Goal: Task Accomplishment & Management: Manage account settings

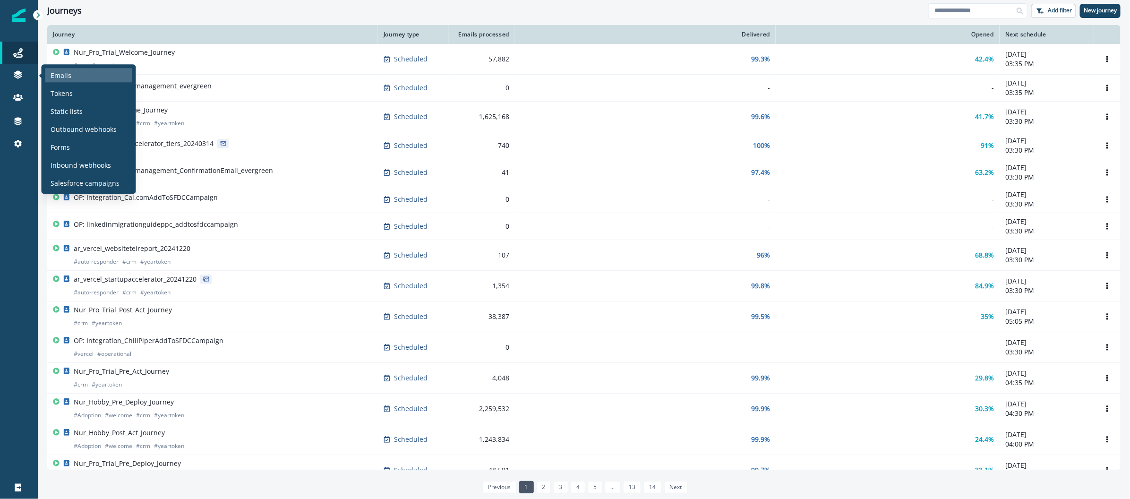
click at [62, 74] on p "Emails" at bounding box center [61, 75] width 21 height 10
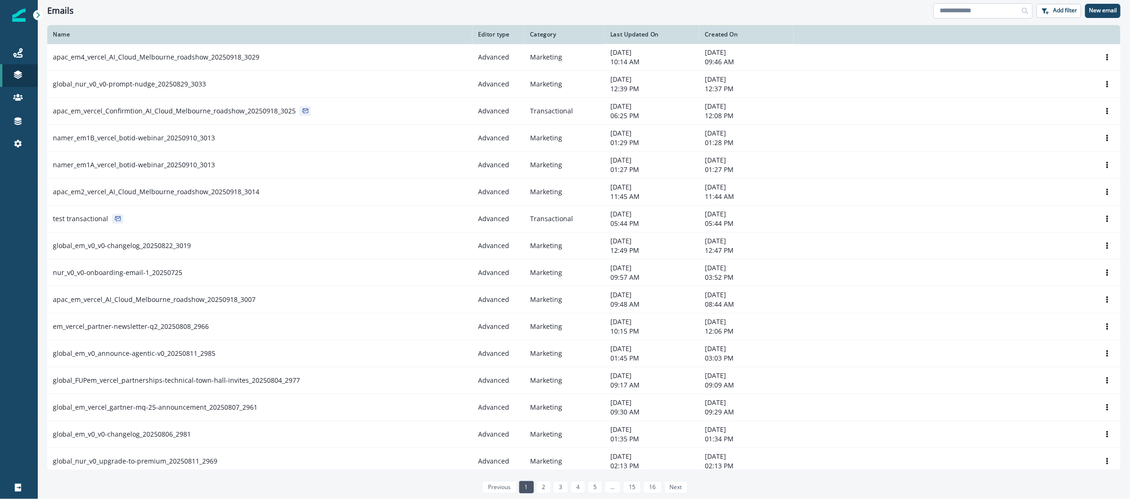
click at [989, 7] on input at bounding box center [983, 10] width 99 height 15
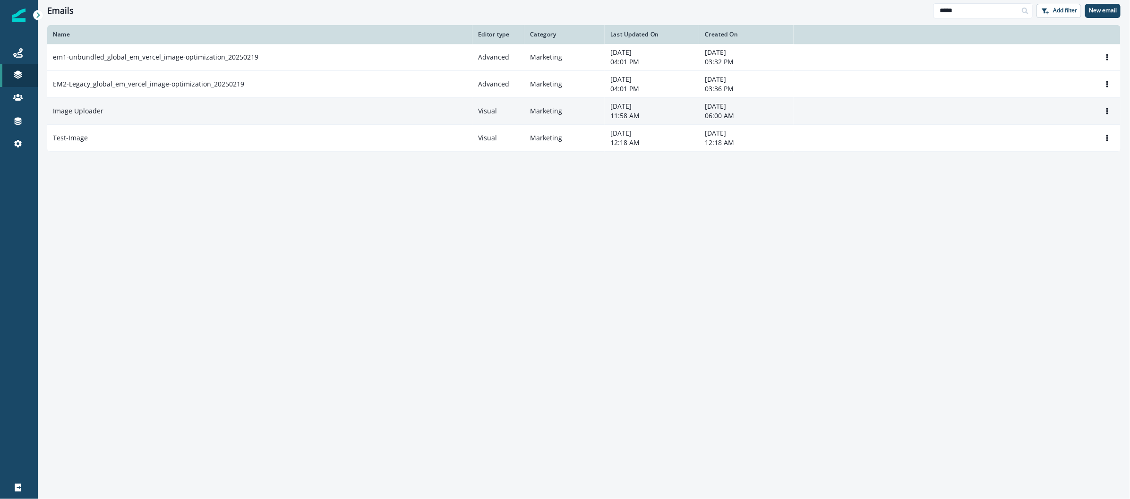
type input "*****"
click at [84, 117] on td "Image Uploader" at bounding box center [259, 111] width 425 height 27
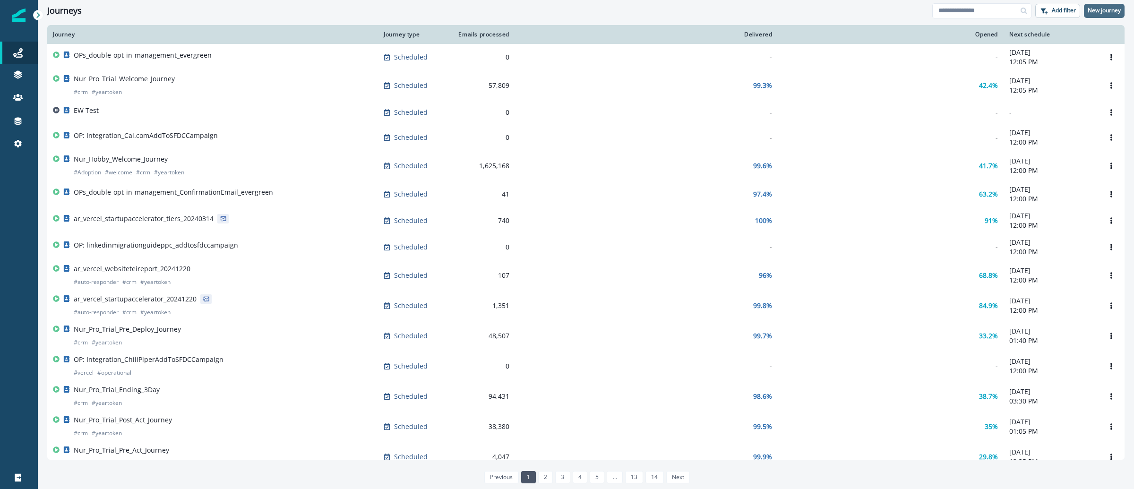
click at [1104, 13] on p "New journey" at bounding box center [1104, 10] width 33 height 7
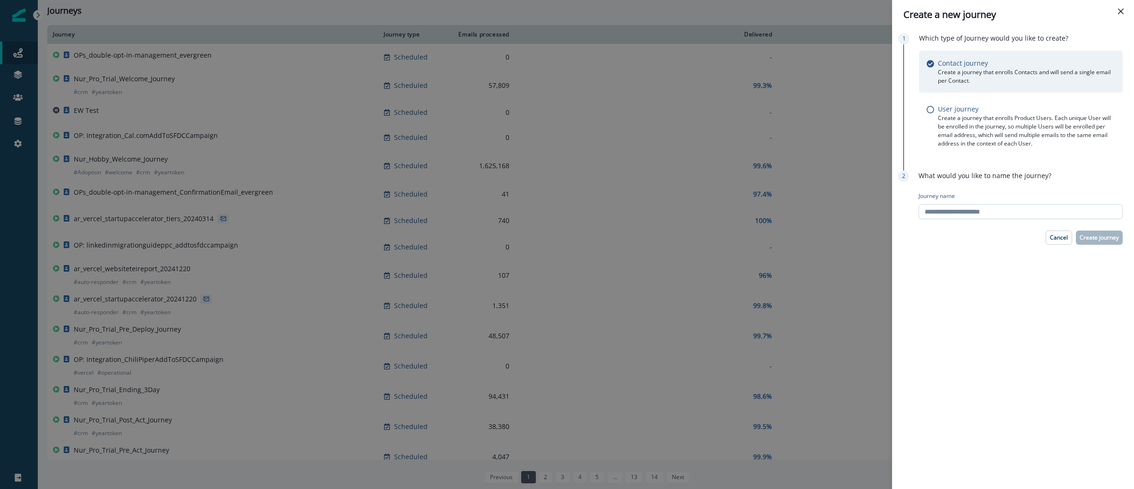
click at [1026, 217] on input "Journey name" at bounding box center [1021, 211] width 204 height 15
paste input "**********"
type input "**********"
click at [1094, 237] on p "Create journey" at bounding box center [1099, 237] width 39 height 7
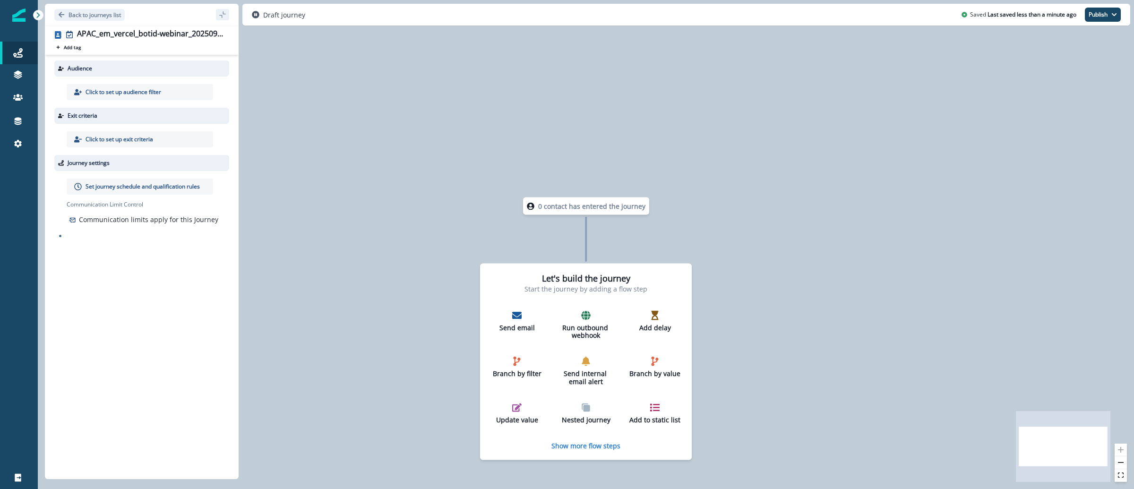
click at [137, 90] on p "Click to set up audience filter" at bounding box center [124, 92] width 76 height 9
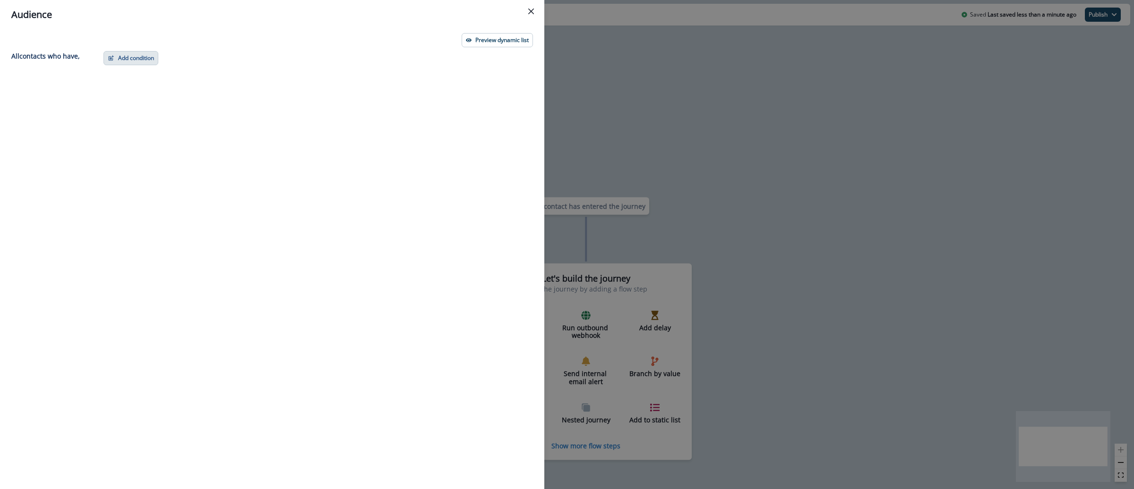
click at [136, 59] on button "Add condition" at bounding box center [130, 58] width 55 height 14
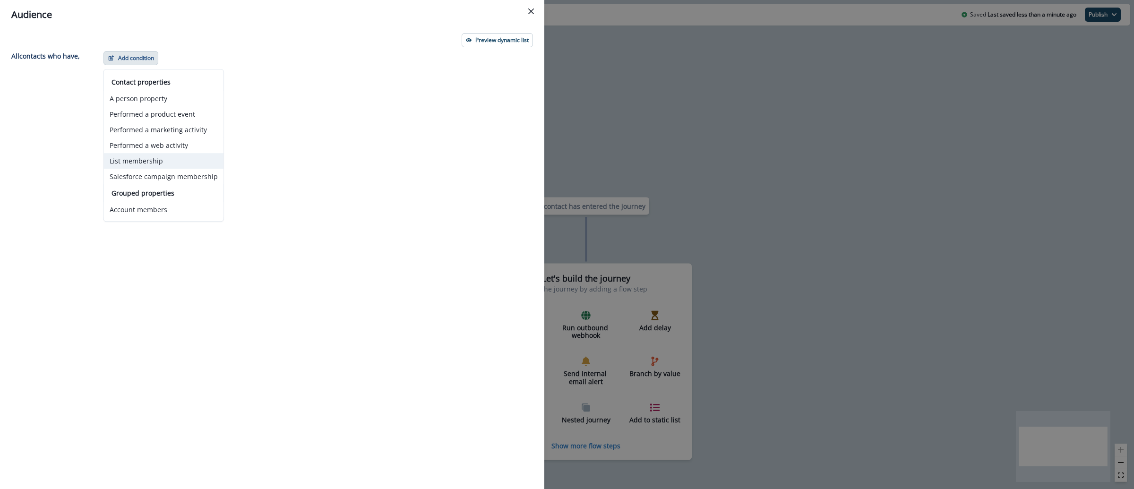
click at [174, 165] on button "List membership" at bounding box center [164, 161] width 120 height 16
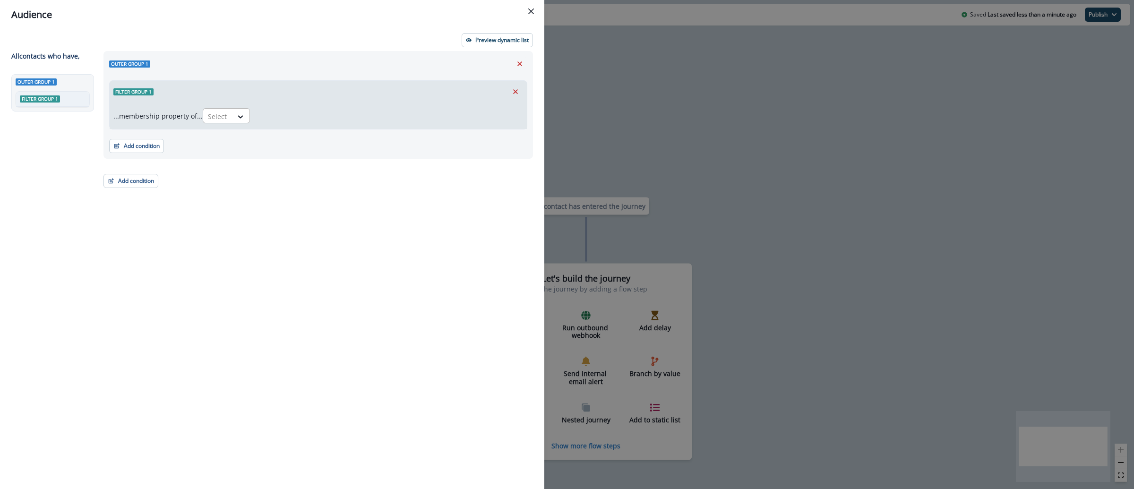
click at [210, 120] on input "text" at bounding box center [209, 117] width 2 height 10
click at [225, 138] on div "in" at bounding box center [229, 137] width 47 height 17
click at [272, 114] on div at bounding box center [368, 117] width 227 height 12
paste input "**********"
type input "**********"
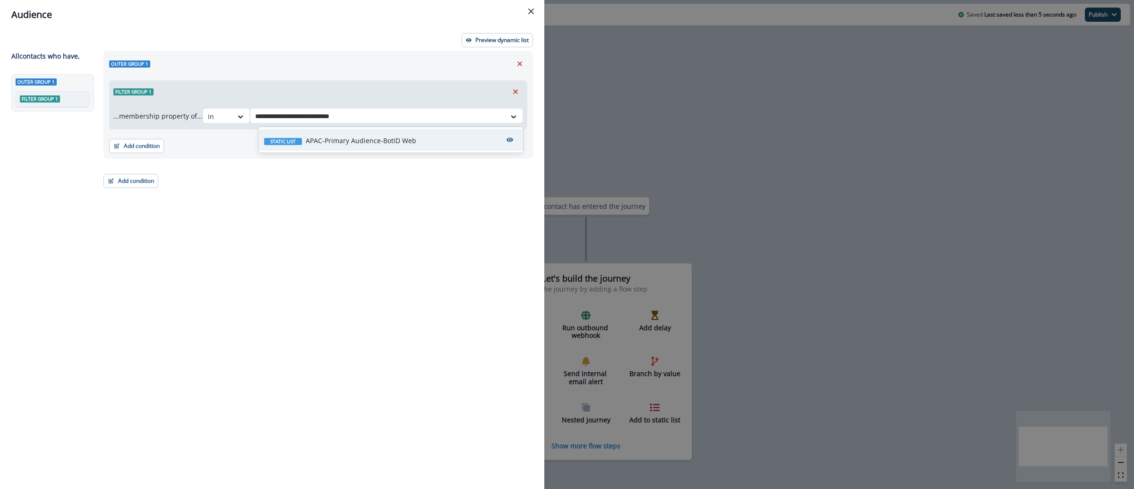
click at [429, 147] on div "Static list APAC-Primary Audience-BotID Web" at bounding box center [391, 140] width 265 height 22
click at [149, 145] on button "Add condition" at bounding box center [136, 146] width 55 height 14
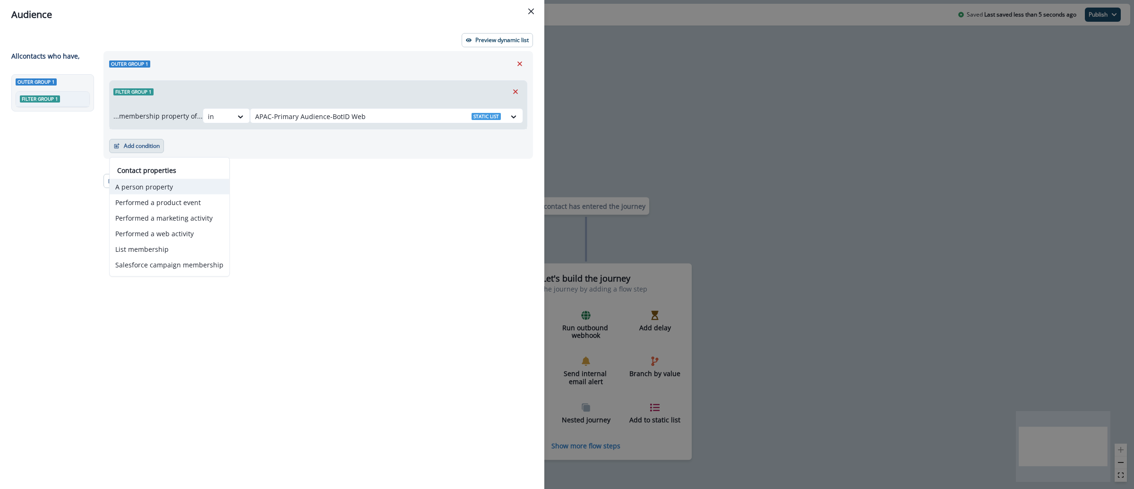
click at [187, 191] on button "A person property" at bounding box center [170, 187] width 120 height 16
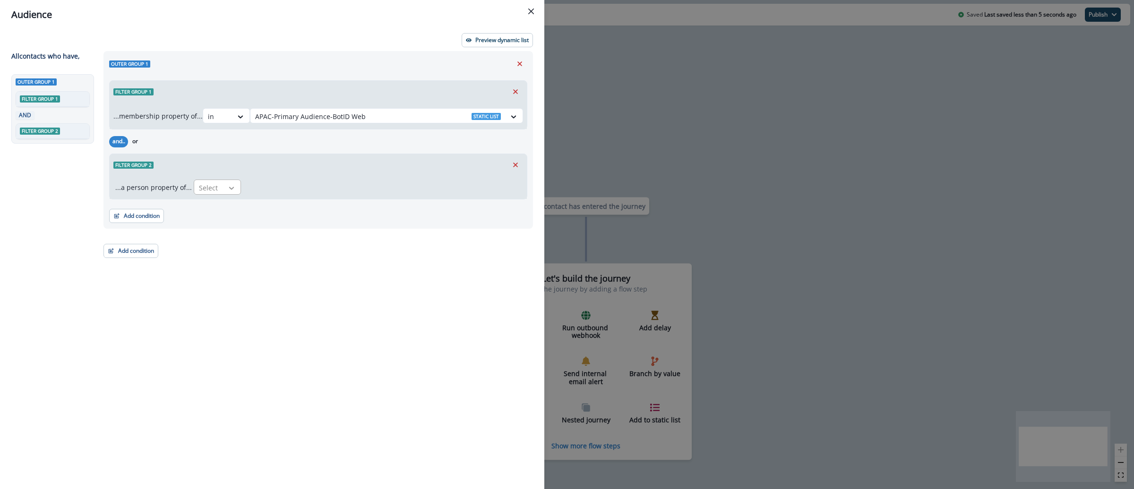
click at [227, 191] on icon at bounding box center [231, 187] width 9 height 9
type input "*"
click at [220, 211] on div "Email" at bounding box center [266, 209] width 151 height 17
click at [278, 185] on icon at bounding box center [282, 187] width 9 height 9
type input "*"
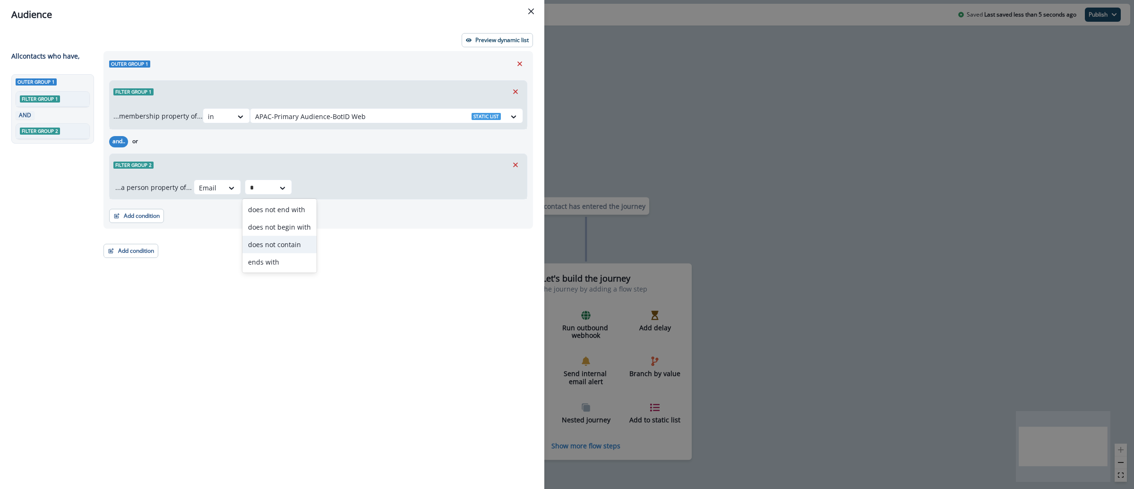
click at [282, 248] on div "does not contain" at bounding box center [279, 244] width 74 height 17
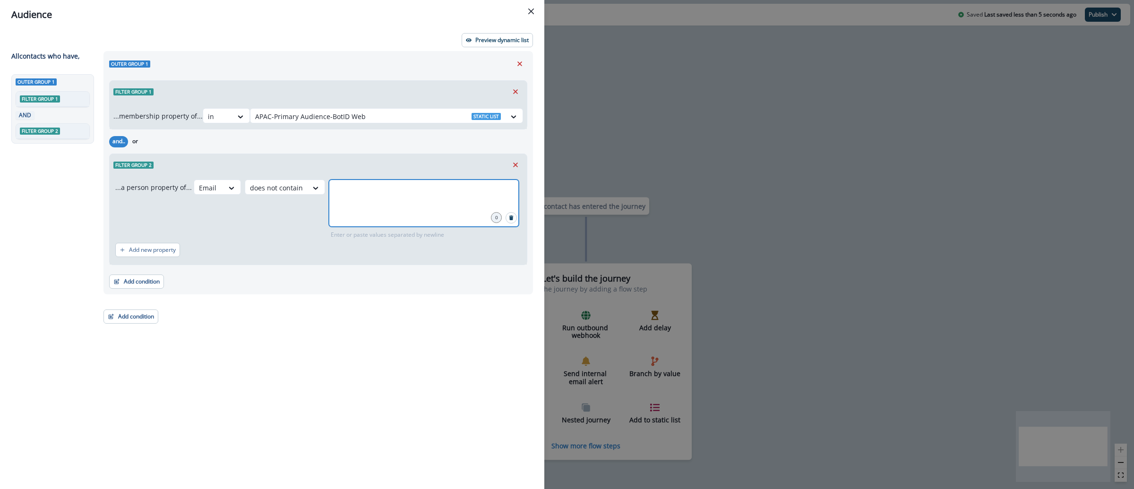
click at [347, 199] on input "text" at bounding box center [423, 191] width 187 height 19
type input "**********"
click at [120, 290] on div "Outer group 1 Filter group 1 ...membership property of... in APAC-Primary Audie…" at bounding box center [318, 172] width 430 height 243
click at [120, 286] on button "Add condition" at bounding box center [136, 282] width 55 height 14
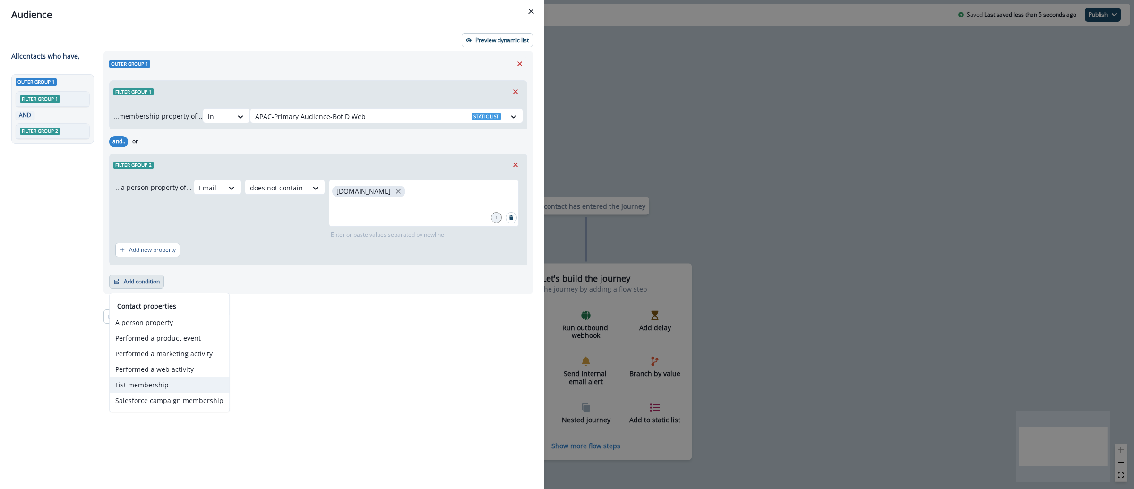
drag, startPoint x: 149, startPoint y: 383, endPoint x: 151, endPoint y: 378, distance: 5.5
click at [150, 383] on button "List membership" at bounding box center [170, 385] width 120 height 16
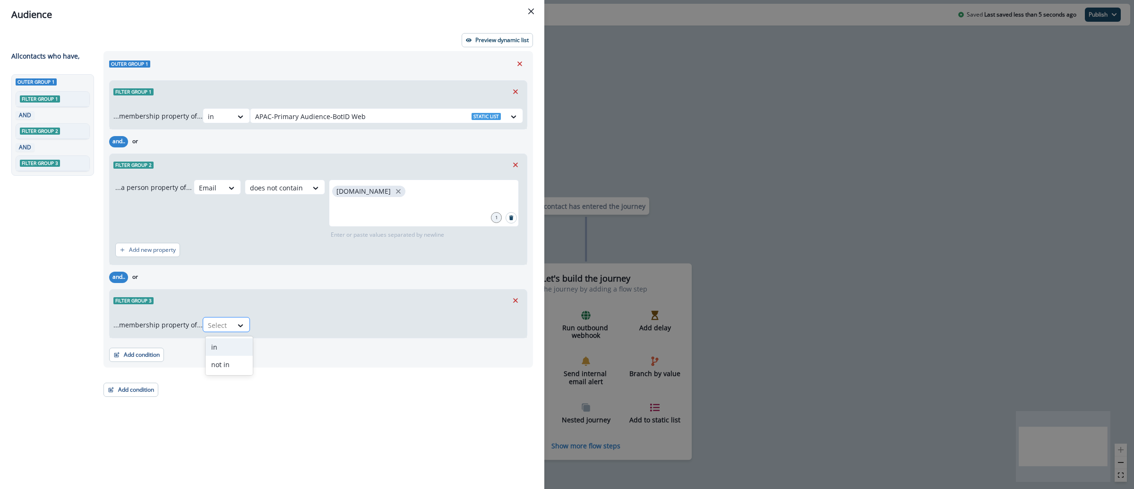
click at [226, 324] on div at bounding box center [218, 325] width 20 height 12
click at [226, 370] on div "not in" at bounding box center [229, 364] width 47 height 17
click at [272, 325] on div at bounding box center [378, 325] width 246 height 12
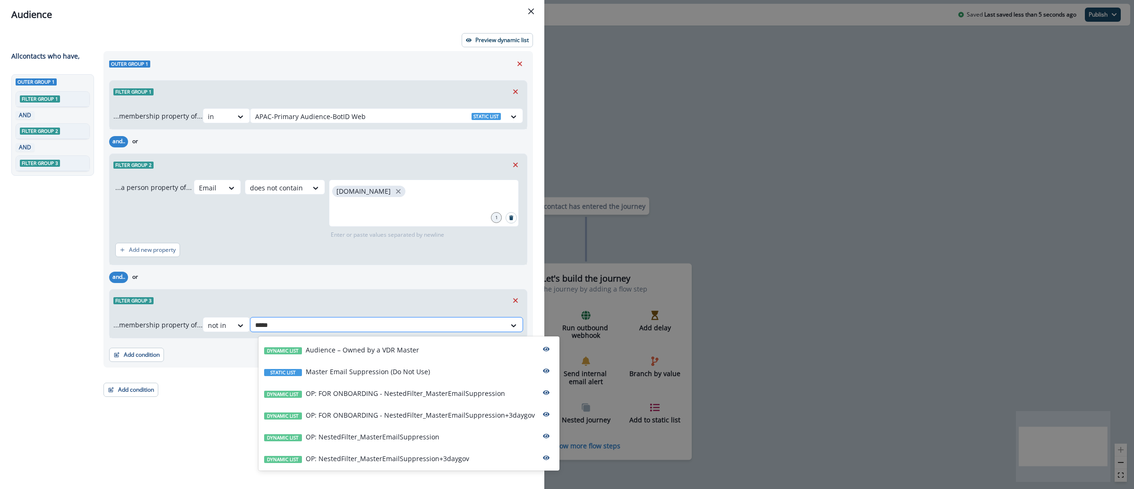
type input "******"
click at [415, 463] on p "OP: NestedFilter_MasterEmailSuppression+3daygov" at bounding box center [388, 459] width 164 height 10
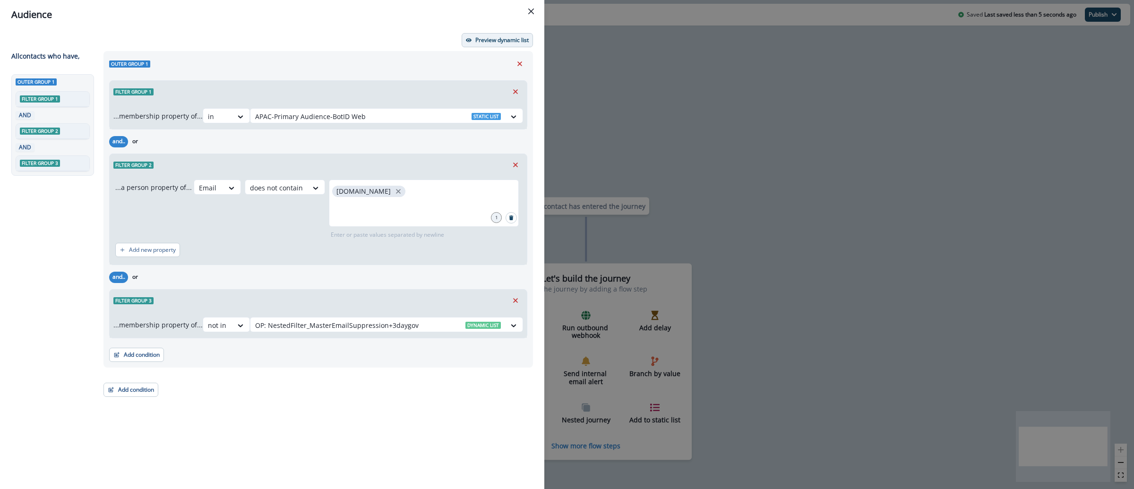
click at [504, 43] on p "Preview dynamic list" at bounding box center [501, 40] width 53 height 7
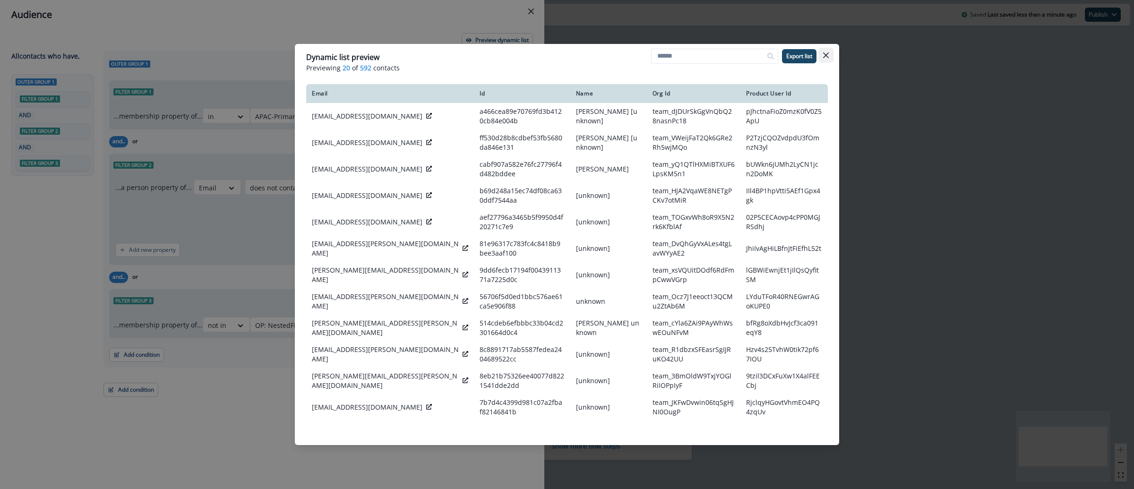
click at [828, 56] on icon "Close" at bounding box center [826, 55] width 6 height 6
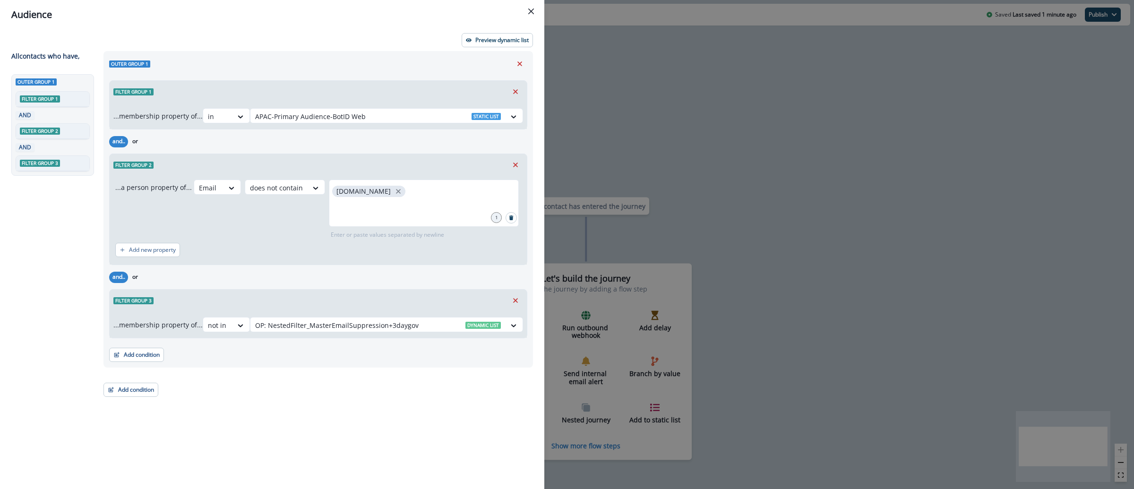
click at [592, 88] on div "Audience Preview dynamic list All contact s who have, Outer group 1 Filter grou…" at bounding box center [567, 244] width 1134 height 489
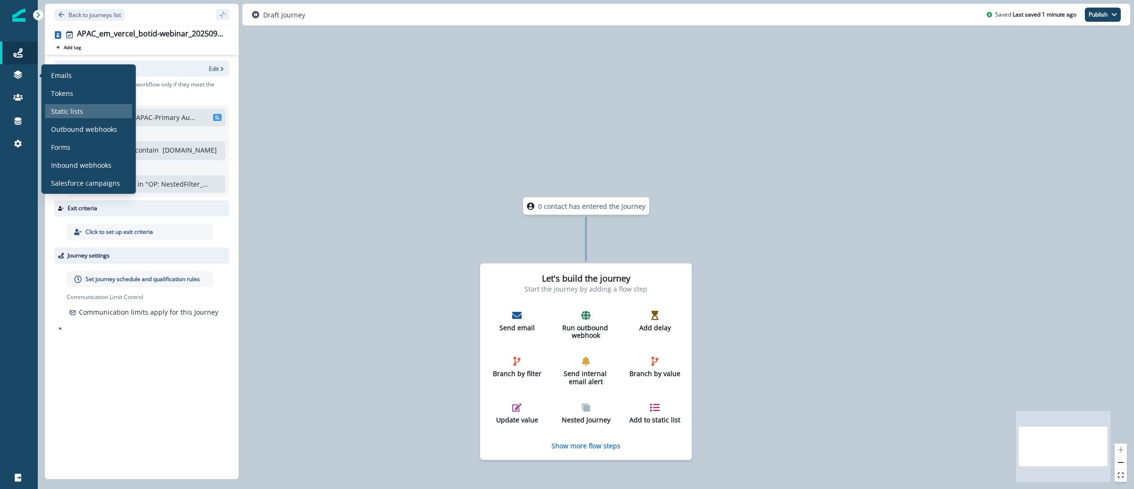
click at [88, 114] on div "Static lists" at bounding box center [88, 111] width 87 height 14
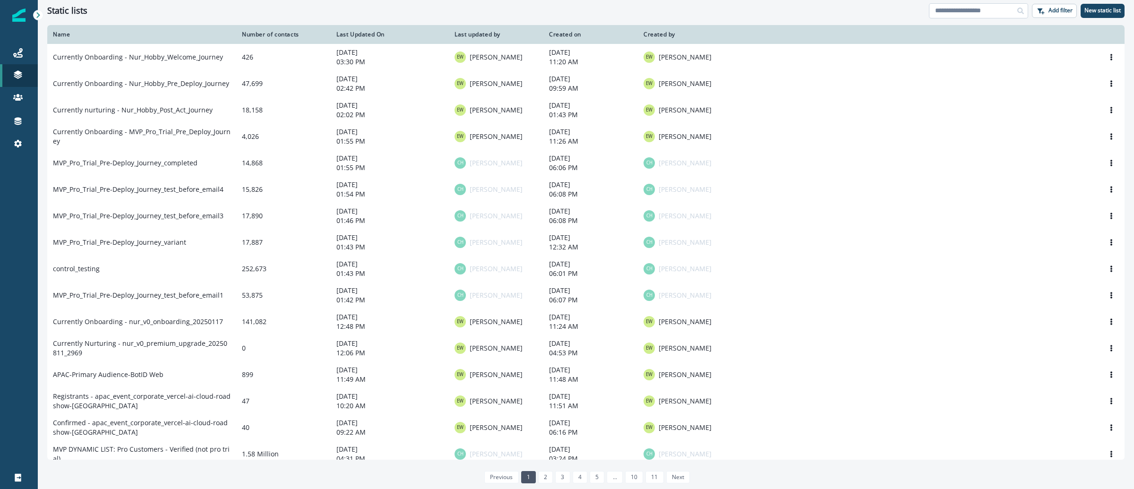
click at [968, 12] on input at bounding box center [978, 10] width 99 height 15
paste input "**********"
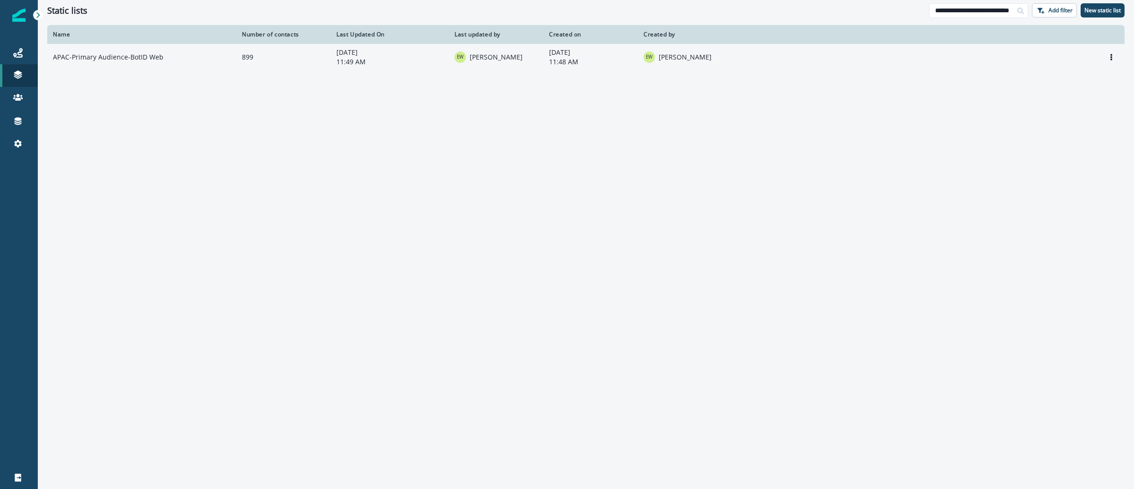
type input "**********"
click at [130, 58] on td "APAC-Primary Audience-BotID Web" at bounding box center [141, 57] width 189 height 26
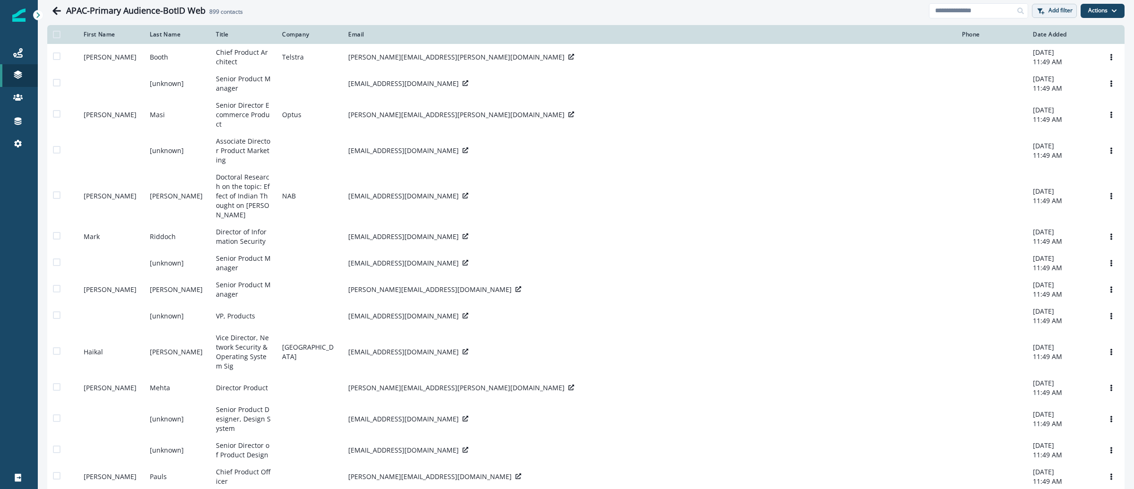
click at [1065, 6] on button "Add filter" at bounding box center [1054, 11] width 45 height 14
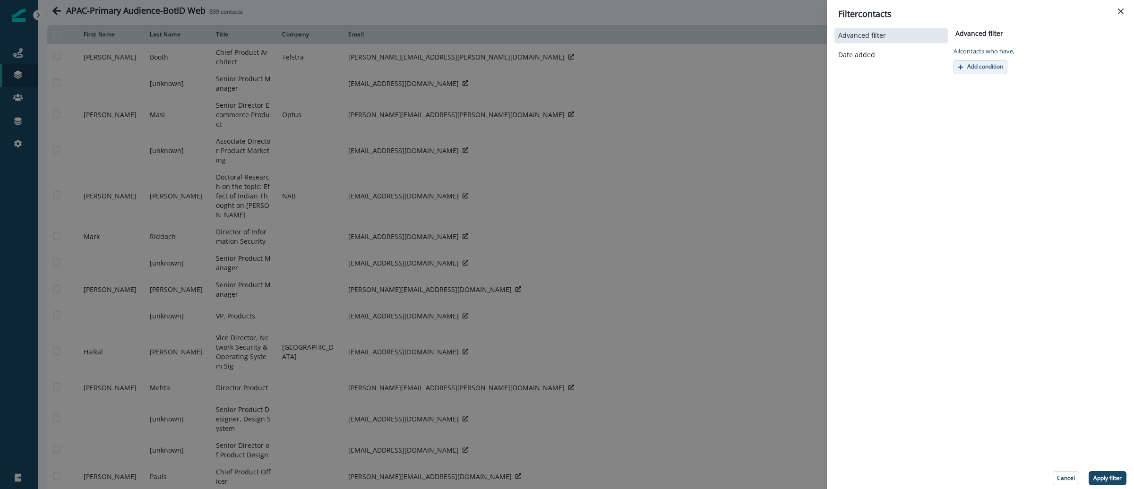
click at [967, 73] on button "Add condition" at bounding box center [981, 67] width 54 height 14
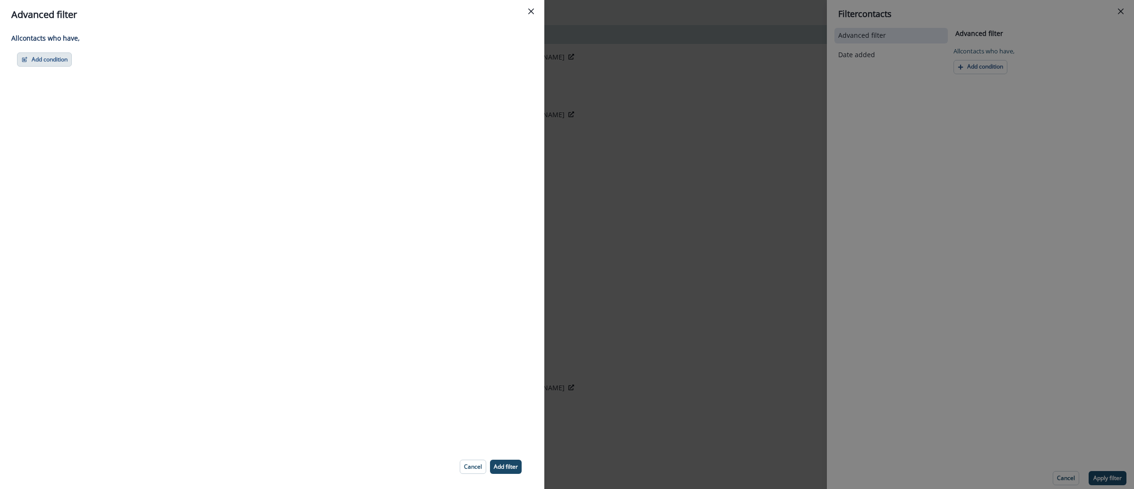
click at [68, 58] on button "Add condition" at bounding box center [44, 59] width 55 height 14
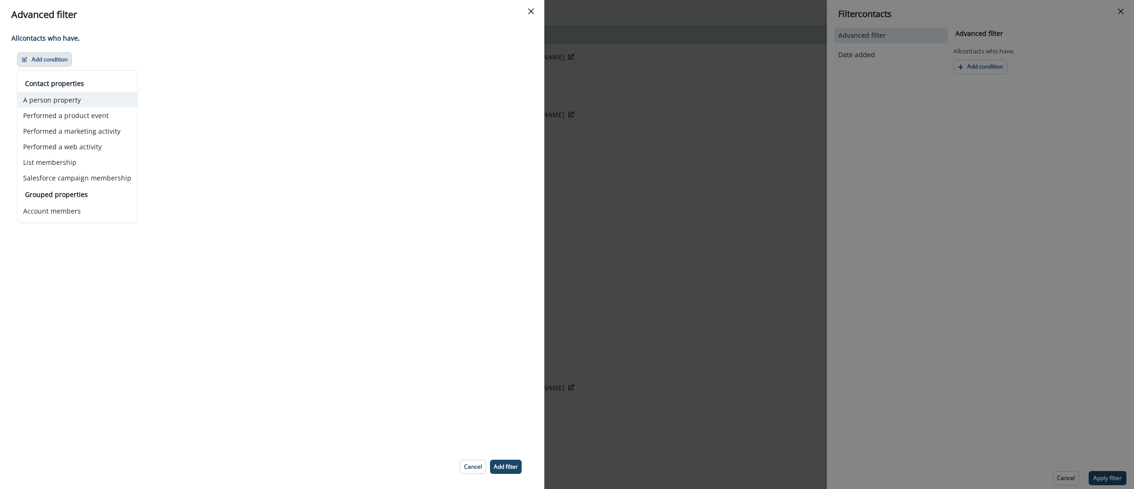
click at [78, 97] on button "A person property" at bounding box center [77, 100] width 120 height 16
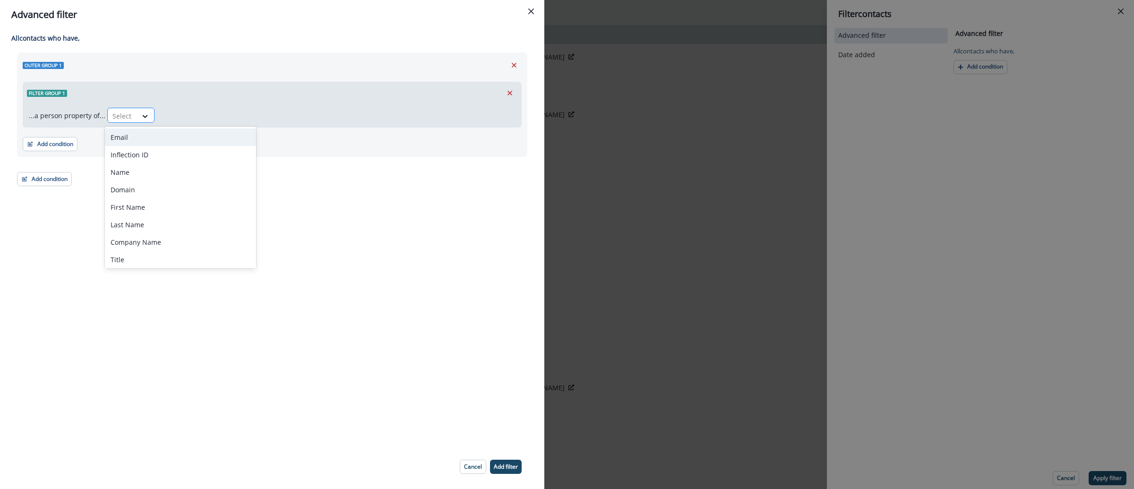
click at [116, 119] on div at bounding box center [122, 116] width 20 height 12
type input "******"
click at [150, 142] on div "Marketing Suspended" at bounding box center [169, 137] width 129 height 17
click at [226, 115] on div at bounding box center [224, 116] width 20 height 12
click at [236, 148] on div "true" at bounding box center [227, 154] width 47 height 17
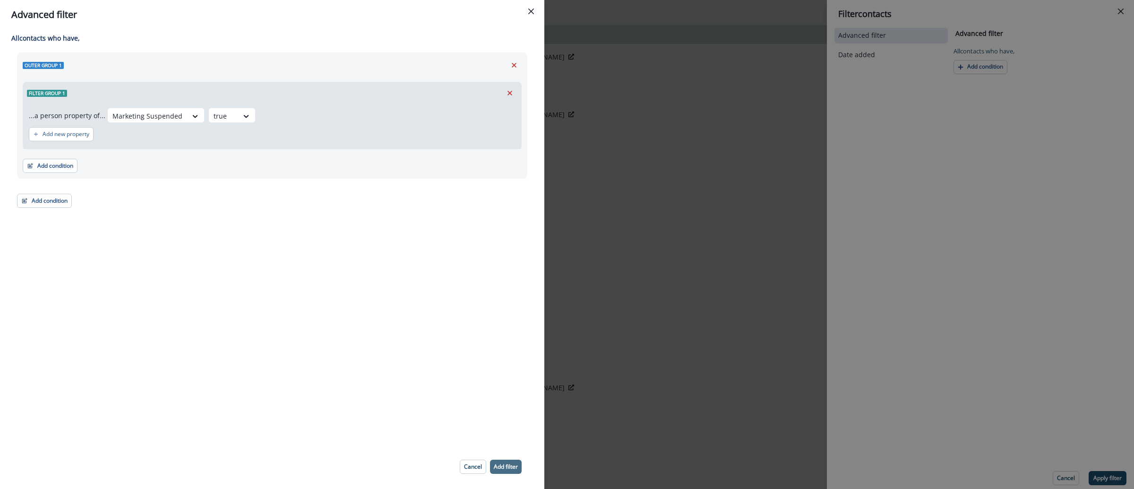
click at [508, 471] on button "Add filter" at bounding box center [506, 467] width 32 height 14
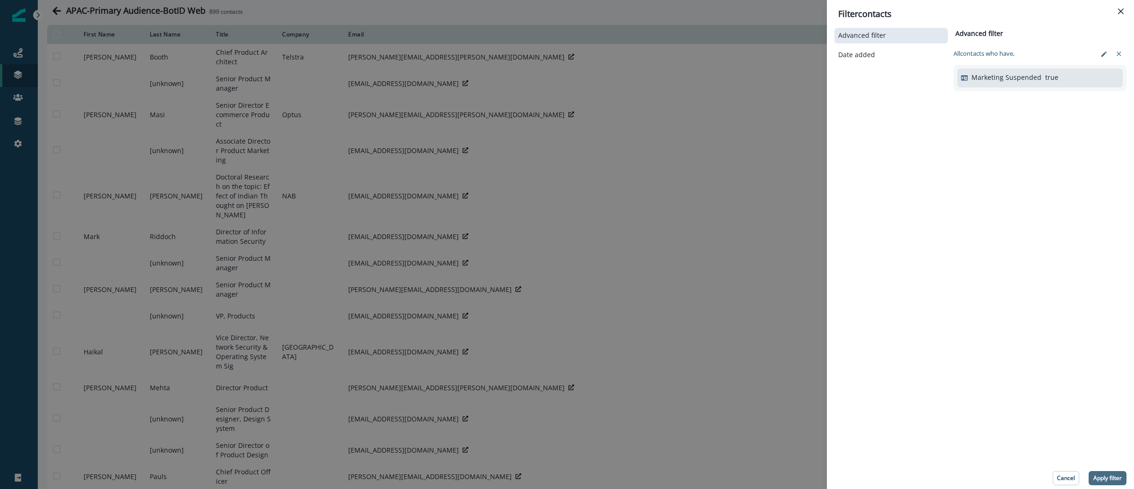
click at [1109, 475] on p "Apply filter" at bounding box center [1108, 478] width 28 height 7
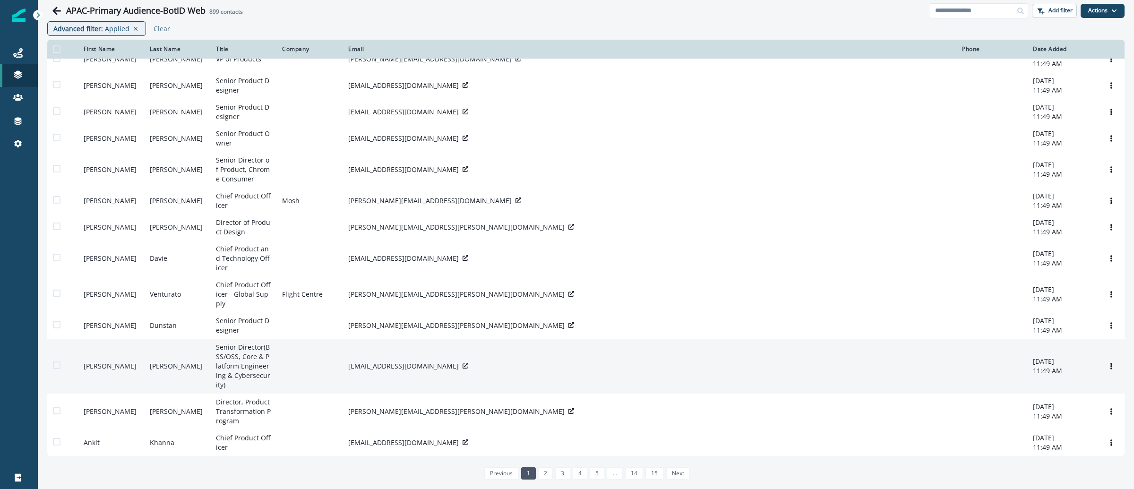
scroll to position [74, 0]
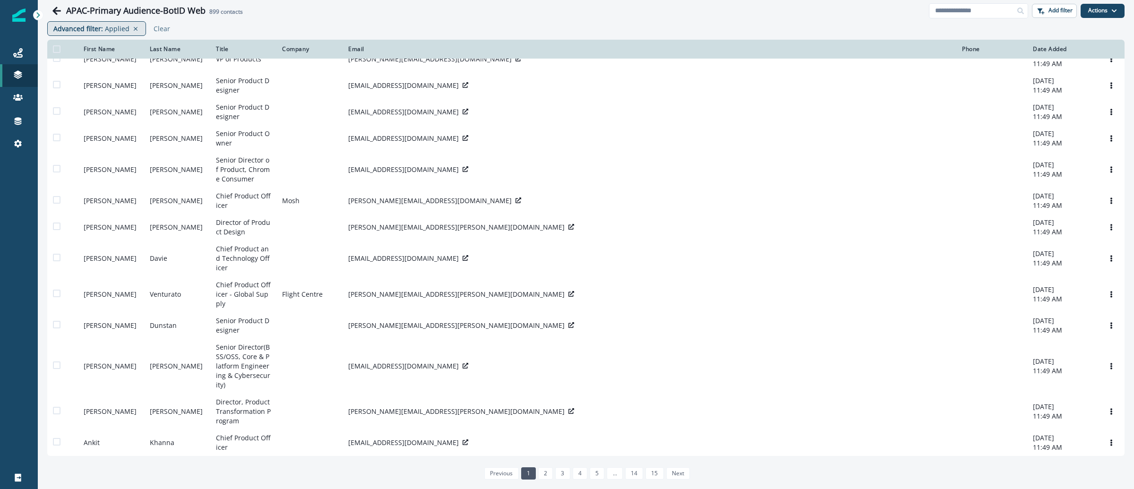
click at [107, 27] on p "Applied" at bounding box center [117, 29] width 25 height 10
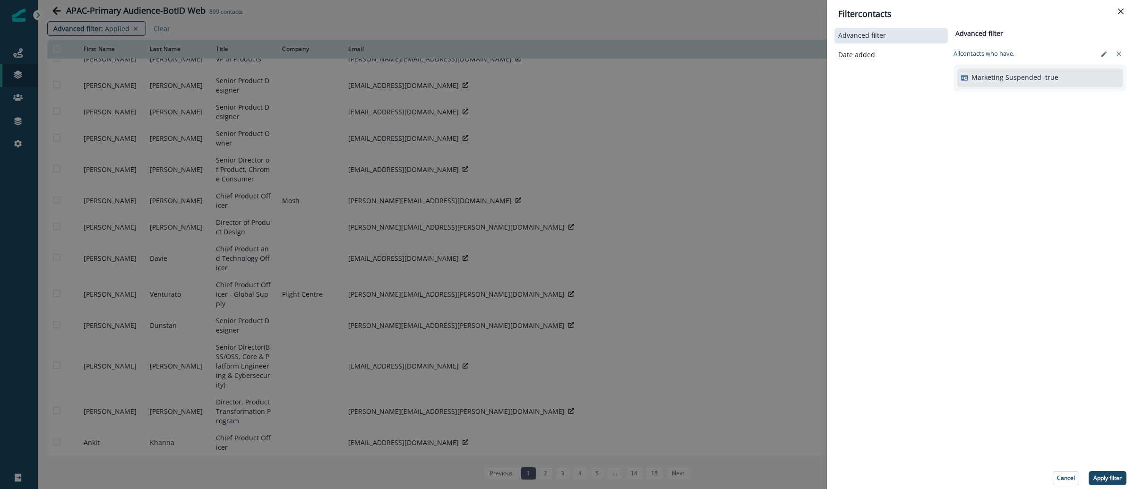
click at [651, 26] on div "Filter contacts Advanced filter Date added Advanced filter Clear All contact s …" at bounding box center [567, 244] width 1134 height 489
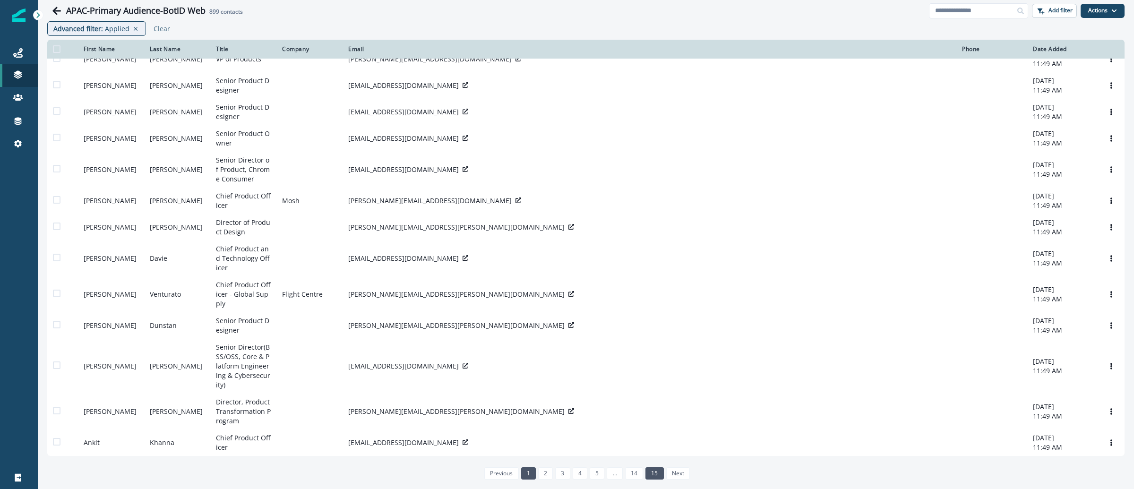
click at [651, 475] on link "15" at bounding box center [655, 473] width 18 height 12
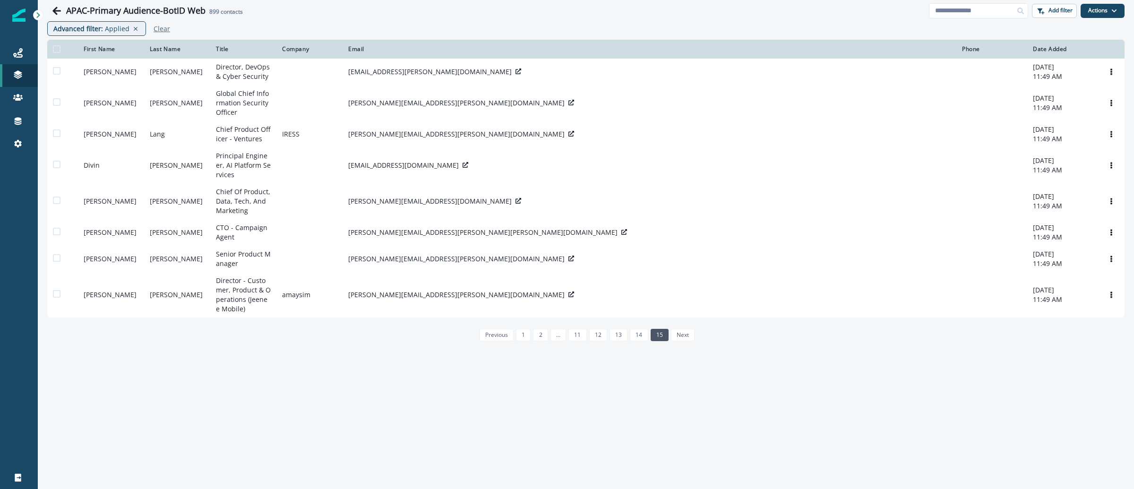
click at [150, 29] on button "Clear" at bounding box center [160, 28] width 20 height 9
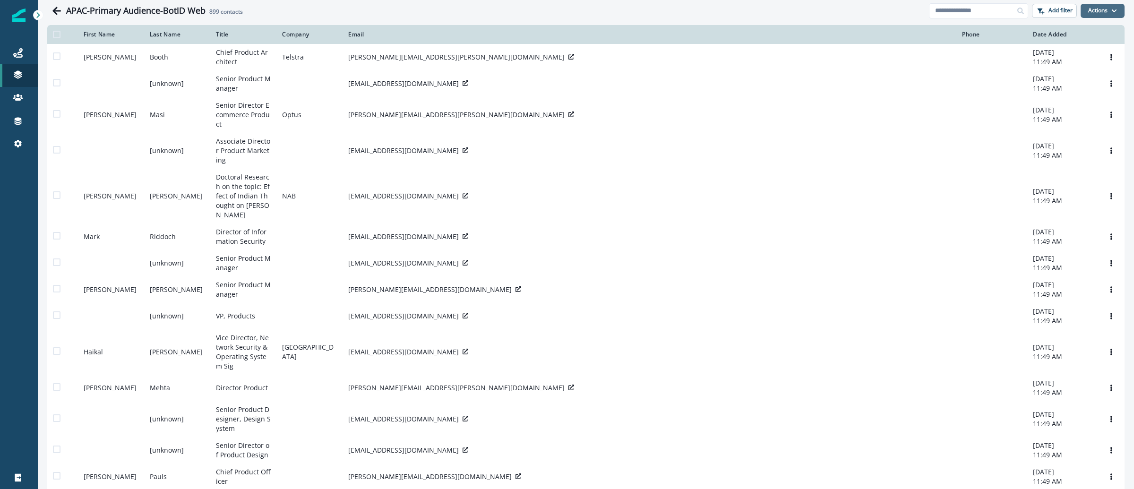
click at [1102, 15] on button "Actions" at bounding box center [1103, 11] width 44 height 14
click at [875, 4] on div "APAC-Primary Audience-BotID Web 899 contacts" at bounding box center [488, 10] width 882 height 19
click at [1099, 12] on button "Actions" at bounding box center [1103, 11] width 44 height 14
click at [1055, 12] on p "Add filter" at bounding box center [1061, 10] width 24 height 7
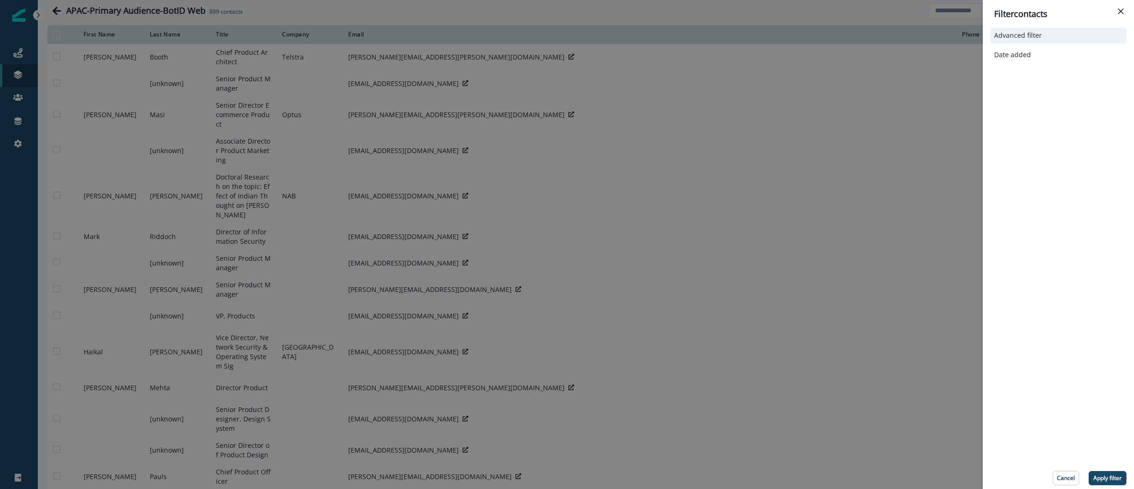
click at [1059, 37] on button "Advanced filter" at bounding box center [1058, 36] width 129 height 8
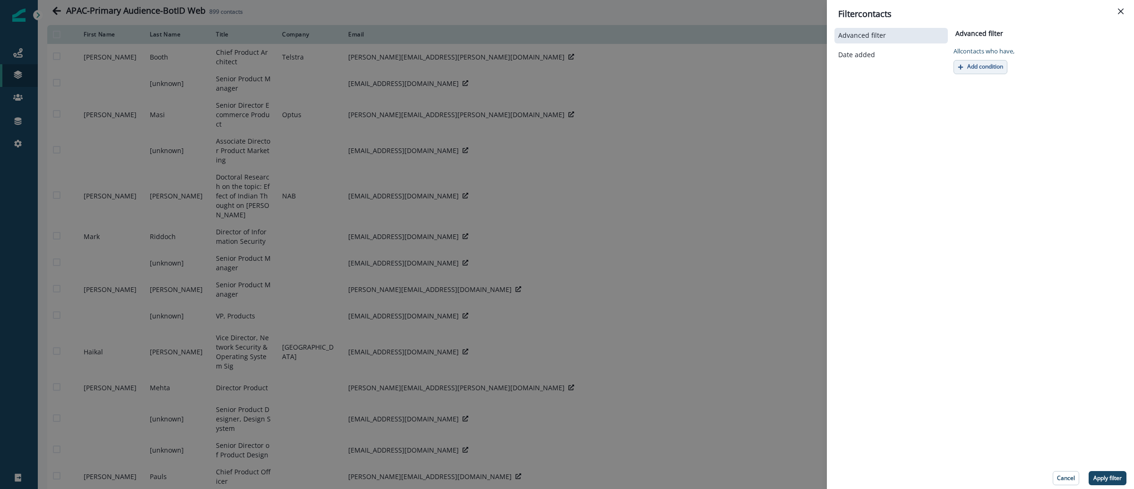
click at [992, 64] on p "Add condition" at bounding box center [985, 66] width 36 height 7
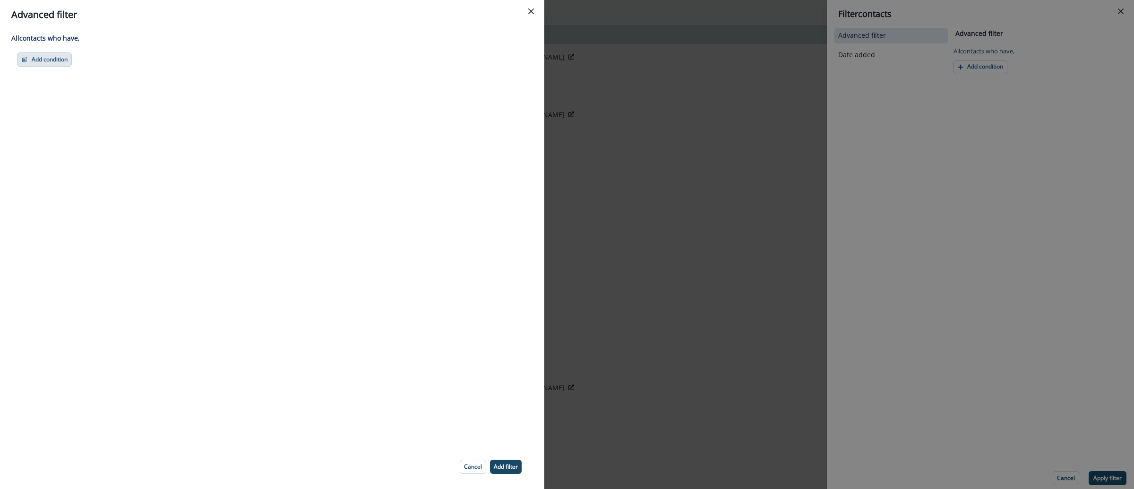
click at [41, 54] on button "Add condition" at bounding box center [44, 59] width 55 height 14
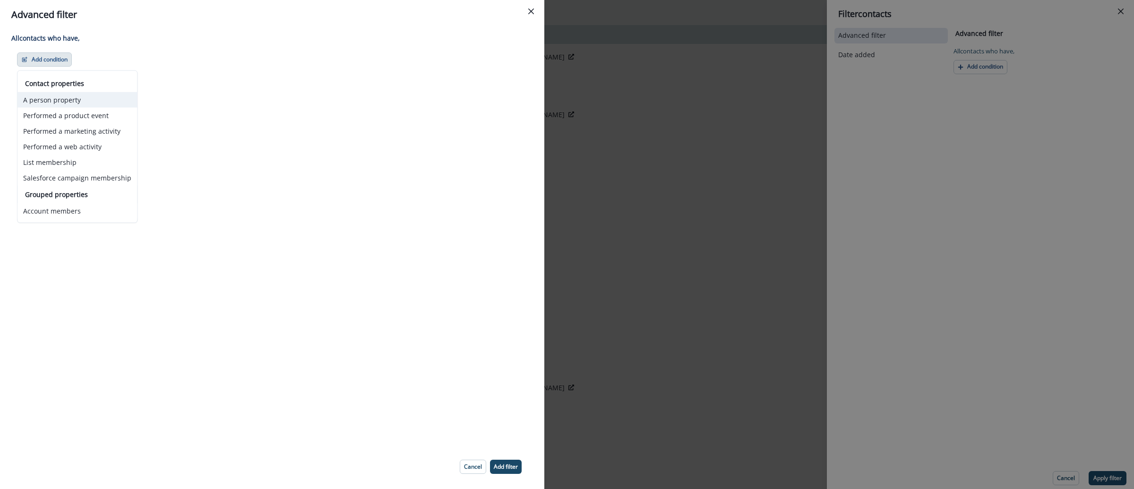
click at [81, 100] on button "A person property" at bounding box center [77, 100] width 120 height 16
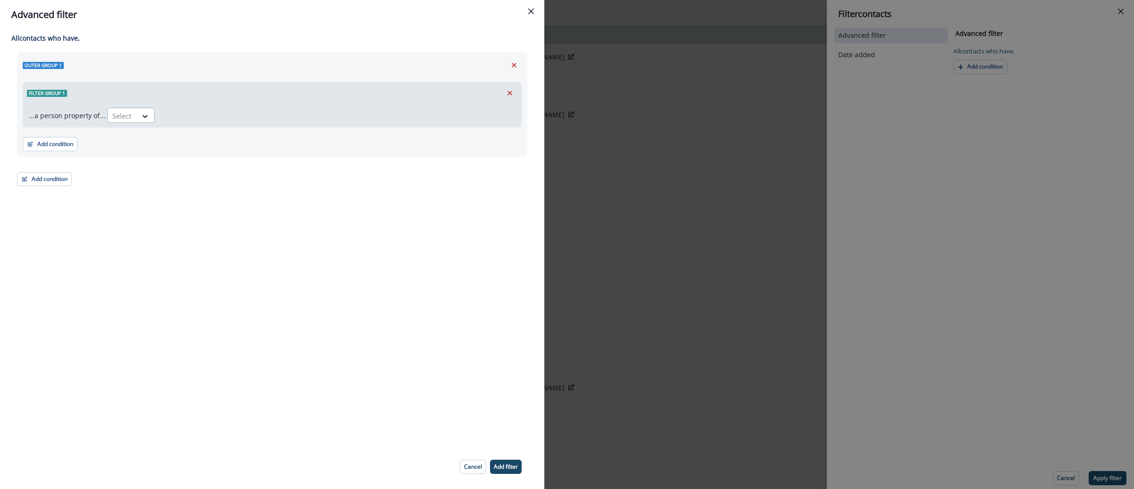
click at [126, 108] on div "Select" at bounding box center [122, 116] width 29 height 16
type input "******"
click at [190, 134] on div "Marketing Suspended" at bounding box center [169, 137] width 129 height 17
click at [238, 120] on div at bounding box center [246, 116] width 16 height 9
click at [235, 149] on div "true" at bounding box center [227, 154] width 47 height 17
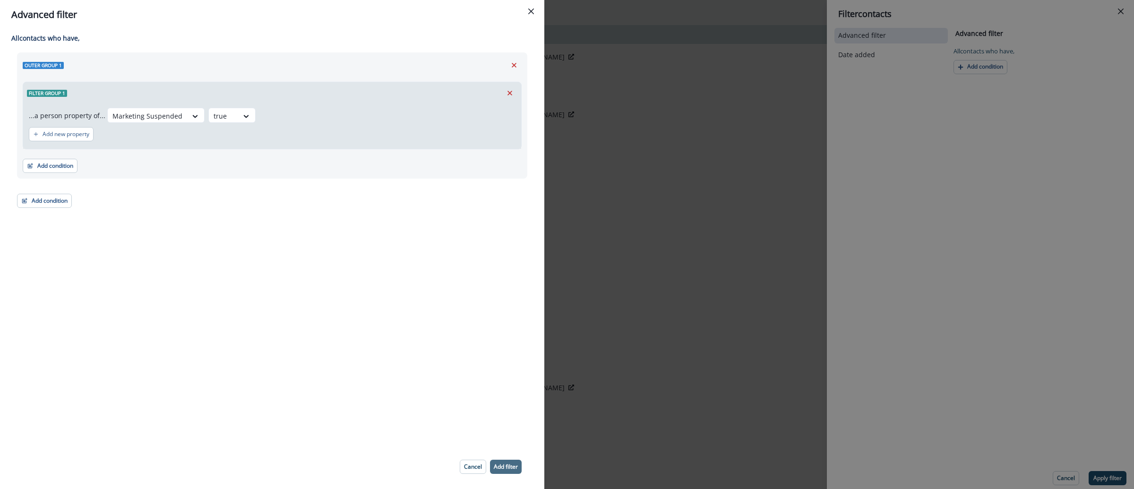
click at [507, 469] on p "Add filter" at bounding box center [506, 467] width 24 height 7
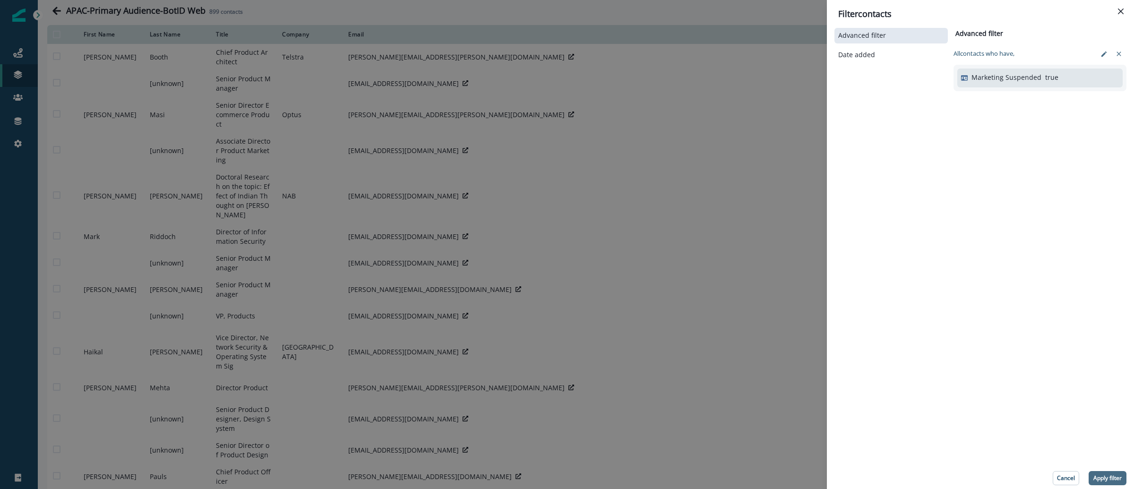
click at [1123, 478] on button "Apply filter" at bounding box center [1108, 478] width 38 height 14
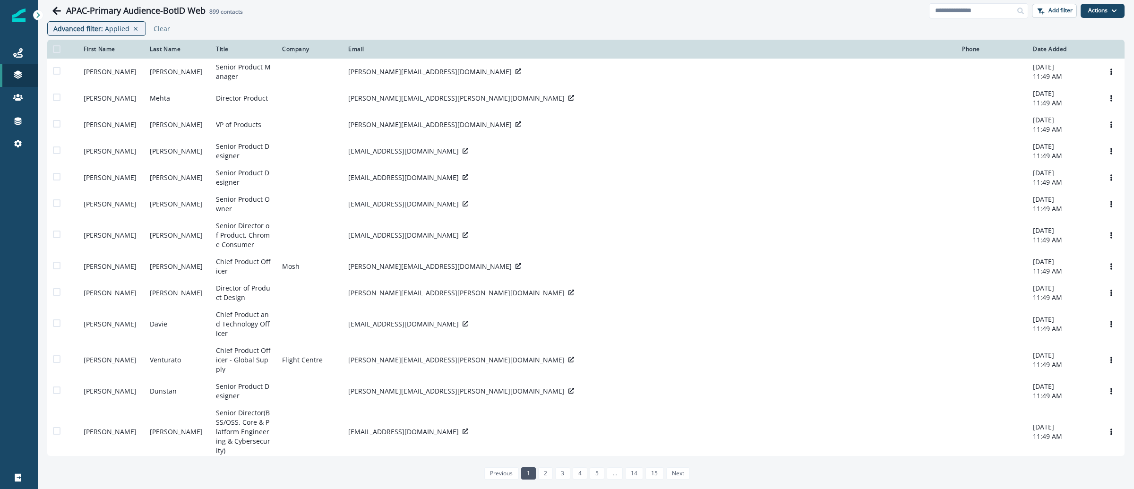
click at [17, 18] on img at bounding box center [18, 15] width 13 height 13
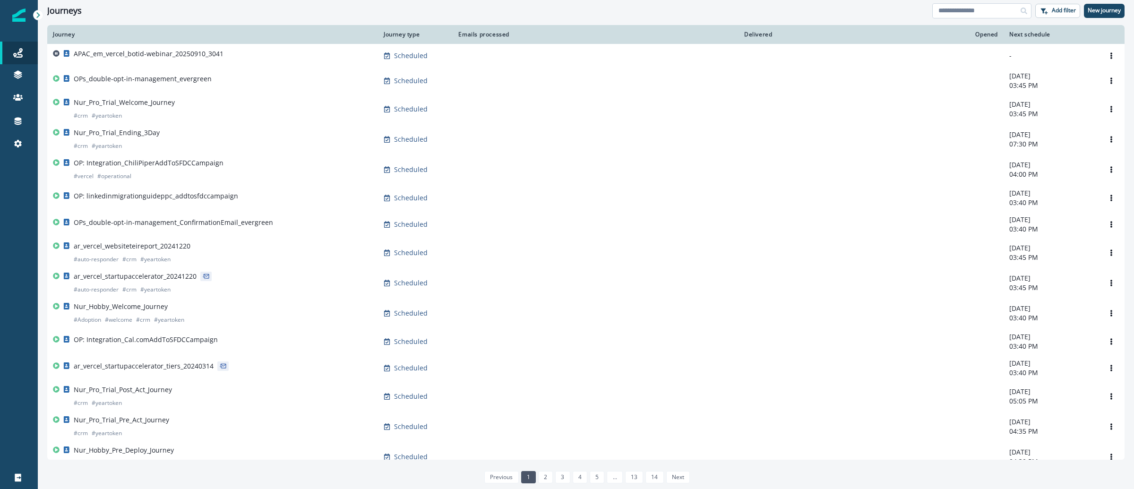
click at [983, 11] on input at bounding box center [981, 10] width 99 height 15
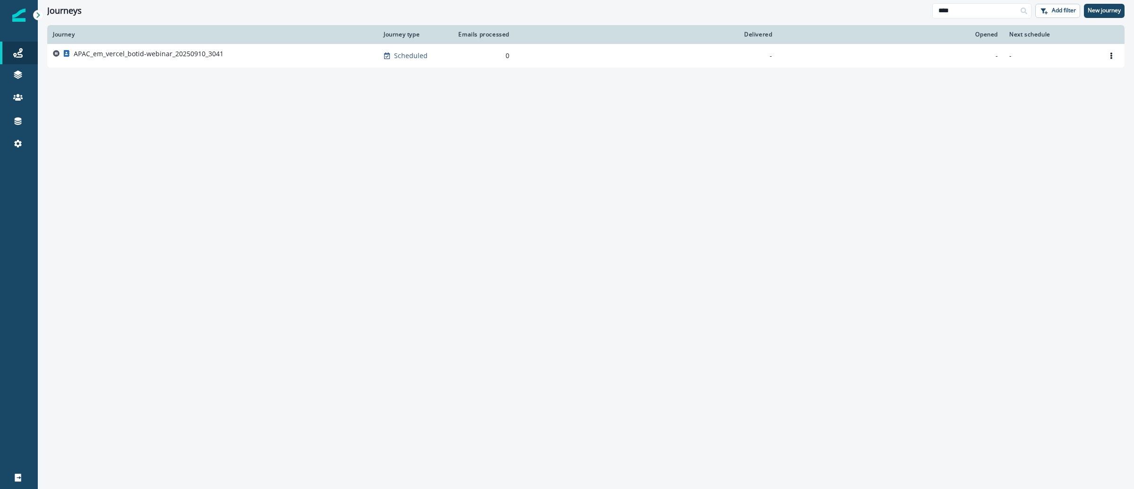
type input "****"
click at [201, 55] on p "APAC_em_vercel_botid-webinar_20250910_3041" at bounding box center [149, 53] width 150 height 9
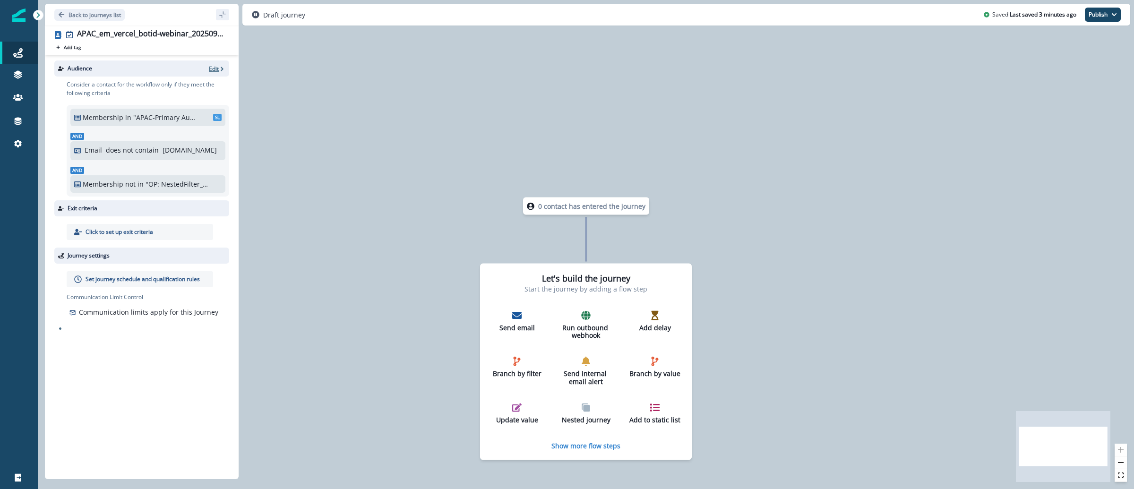
click at [210, 66] on p "Edit" at bounding box center [214, 69] width 10 height 8
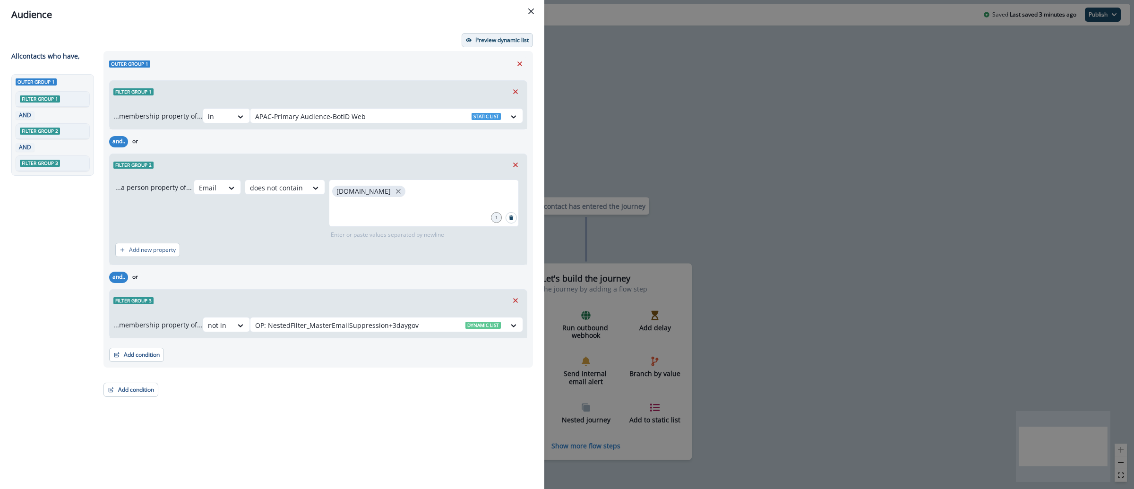
click at [512, 43] on button "Preview dynamic list" at bounding box center [497, 40] width 71 height 14
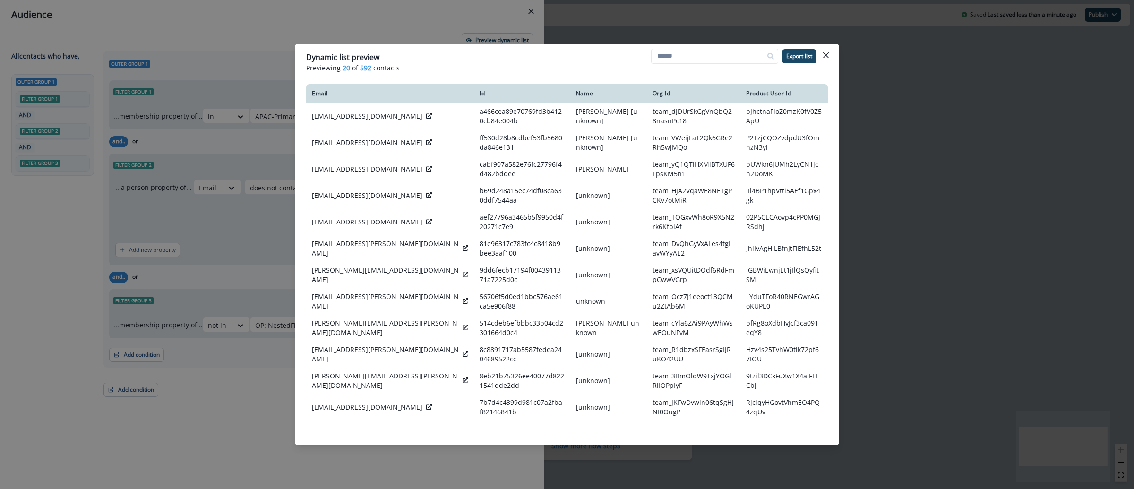
click at [900, 162] on div "Dynamic list preview Previewing 20 of 592 contacts Export list Email Id Name Or…" at bounding box center [567, 244] width 1134 height 489
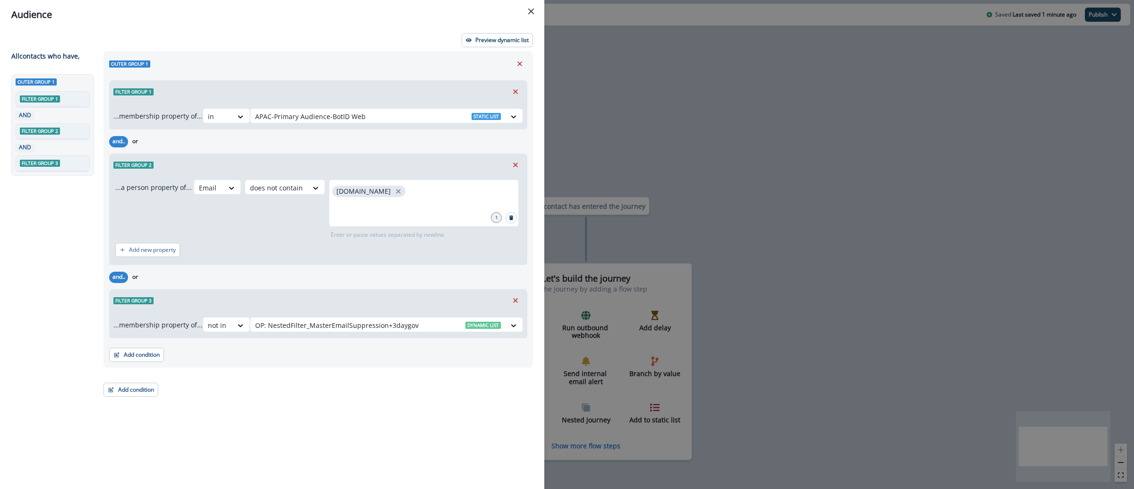
click at [857, 159] on div "Audience Preview dynamic list All contact s who have, Outer group 1 Filter grou…" at bounding box center [567, 244] width 1134 height 489
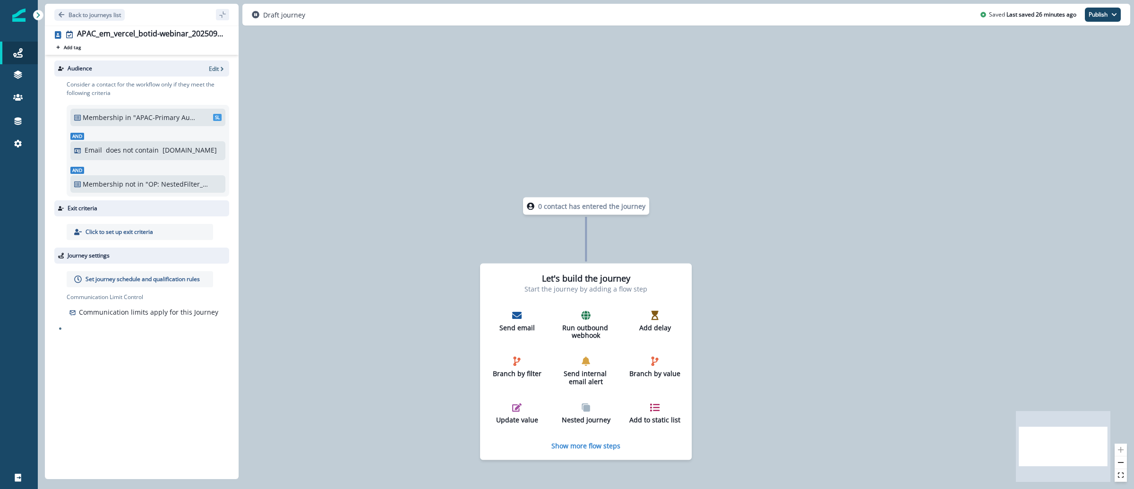
click at [22, 19] on img at bounding box center [18, 15] width 13 height 13
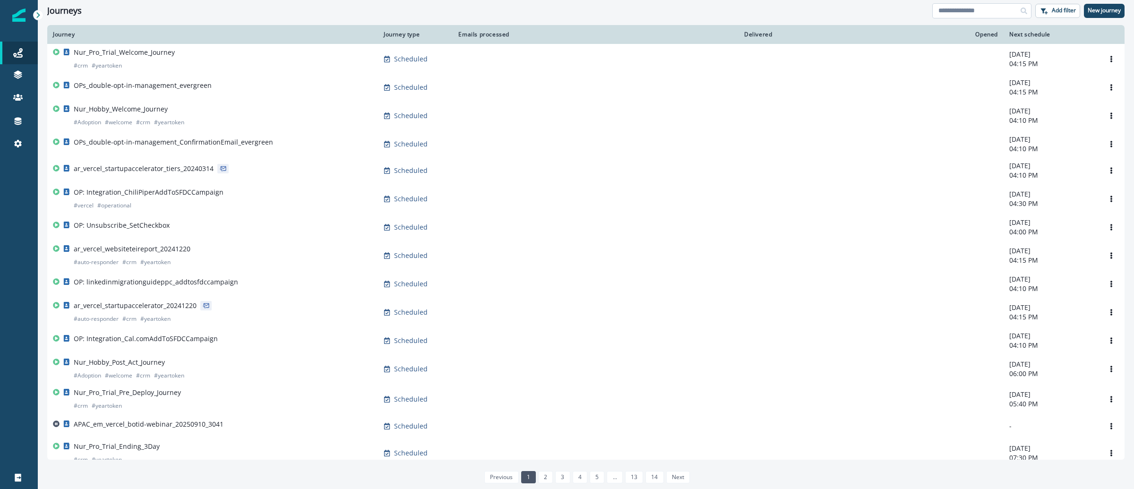
click at [998, 9] on input at bounding box center [981, 10] width 99 height 15
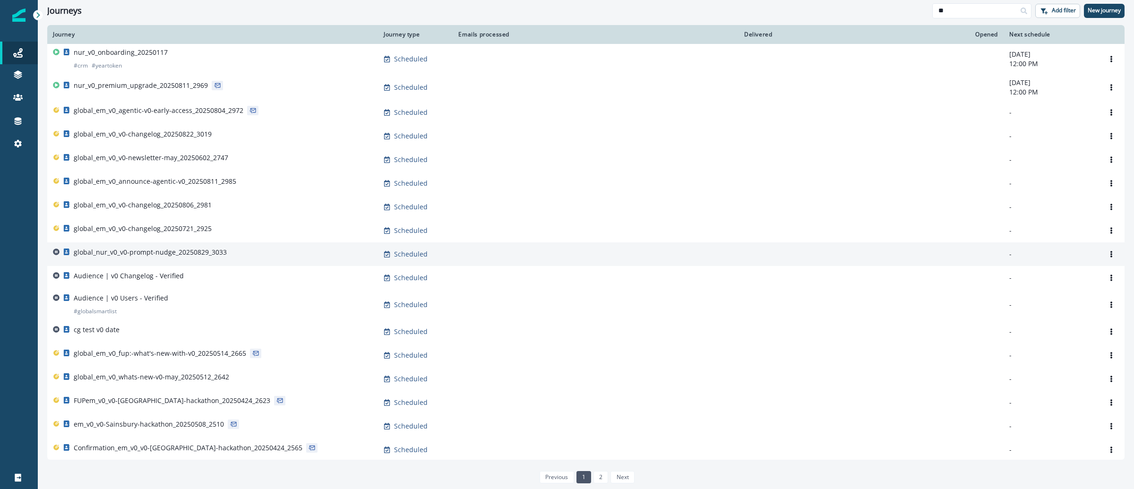
type input "**"
click at [139, 252] on p "global_nur_v0_v0-prompt-nudge_20250829_3033" at bounding box center [150, 252] width 153 height 9
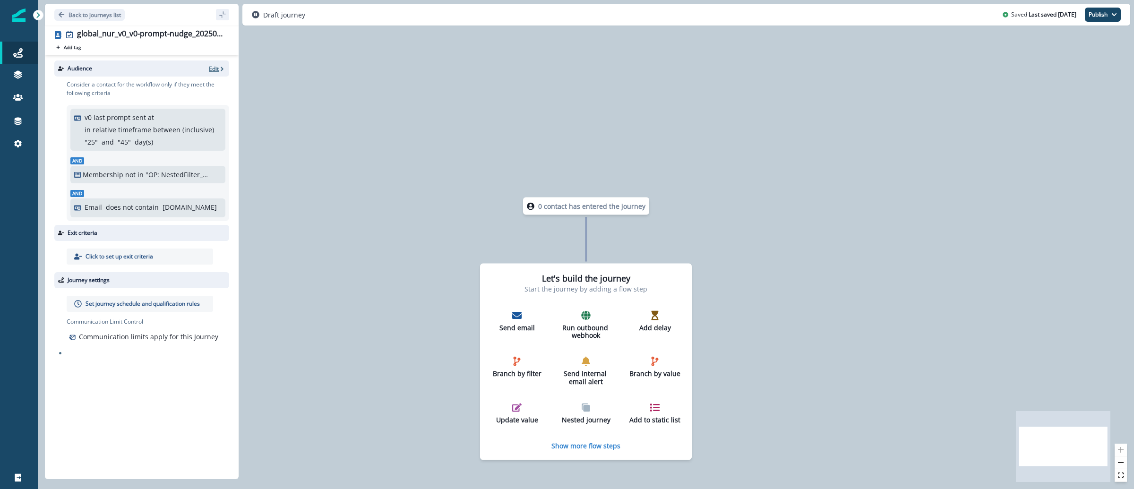
click at [219, 69] on icon "button" at bounding box center [222, 69] width 7 height 7
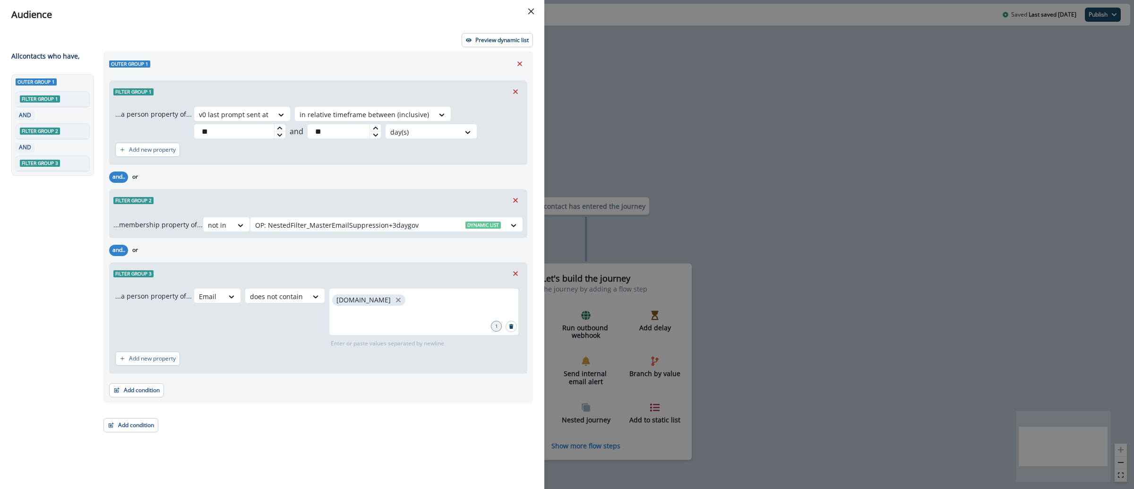
click at [689, 119] on div "Audience Preview dynamic list All contact s who have, Outer group 1 Filter grou…" at bounding box center [567, 244] width 1134 height 489
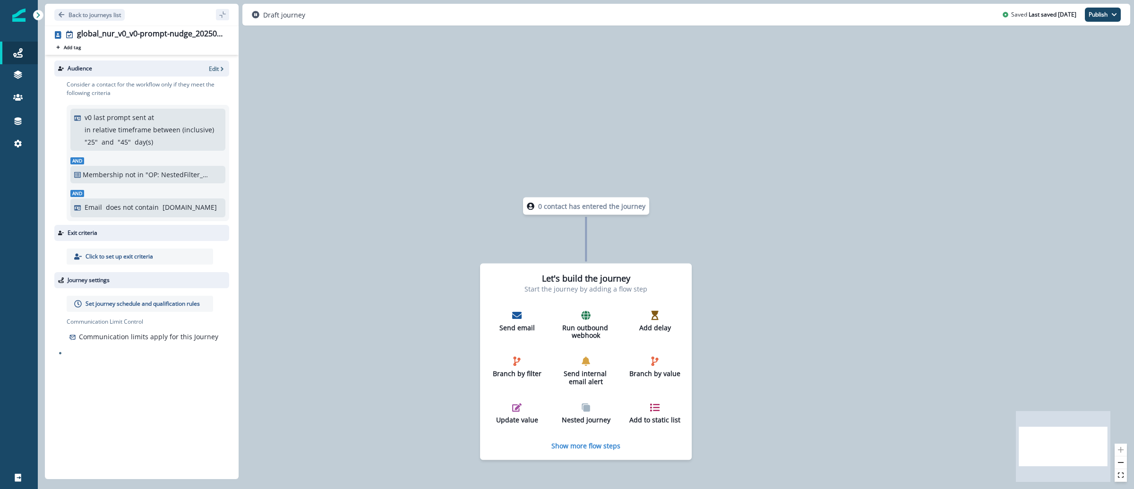
click at [20, 18] on img at bounding box center [18, 15] width 13 height 13
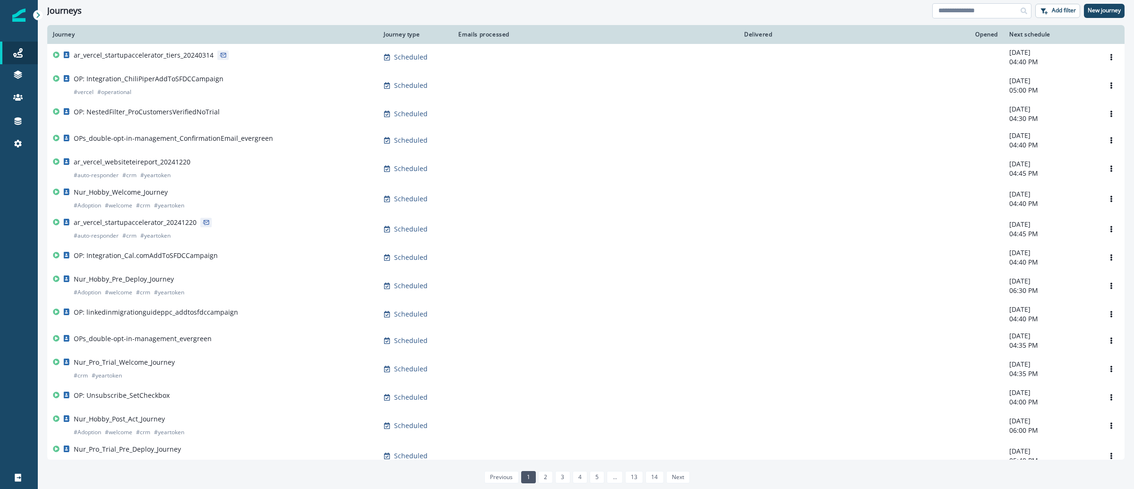
click at [954, 7] on input at bounding box center [981, 10] width 99 height 15
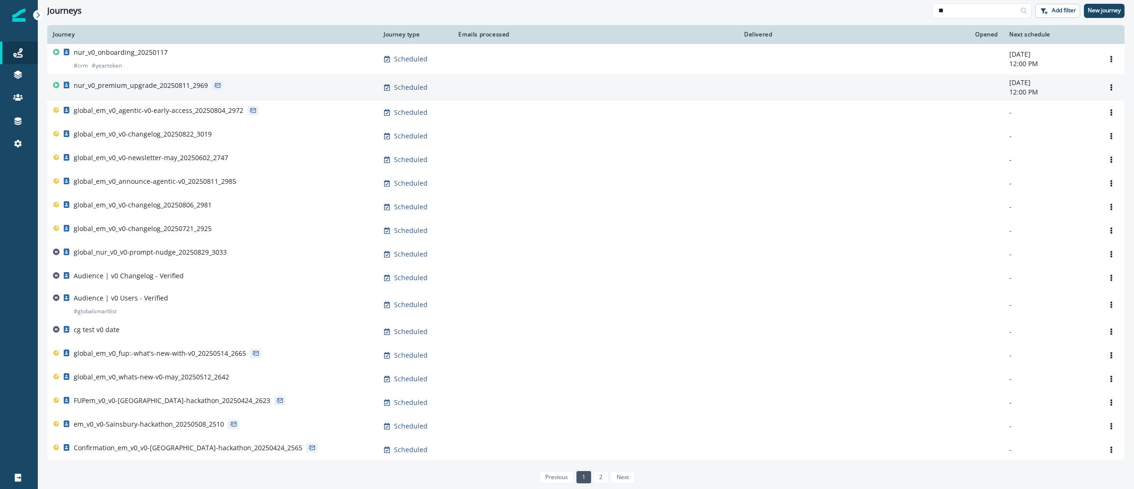
type input "**"
click at [136, 86] on p "nur_v0_premium_upgrade_20250811_2969" at bounding box center [141, 85] width 134 height 9
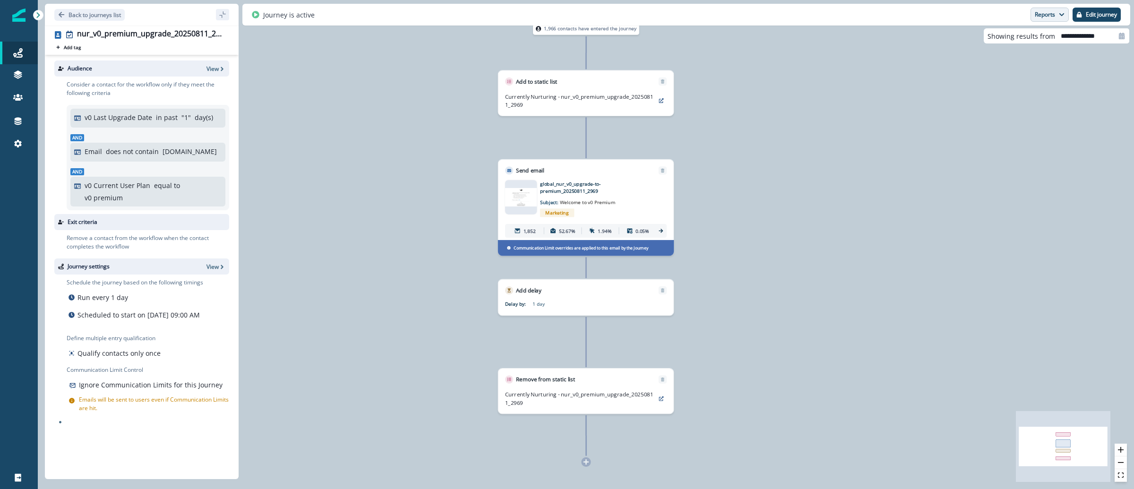
click at [1055, 21] on button "Reports" at bounding box center [1050, 15] width 38 height 14
click at [1046, 39] on button "Email Report" at bounding box center [1014, 38] width 107 height 17
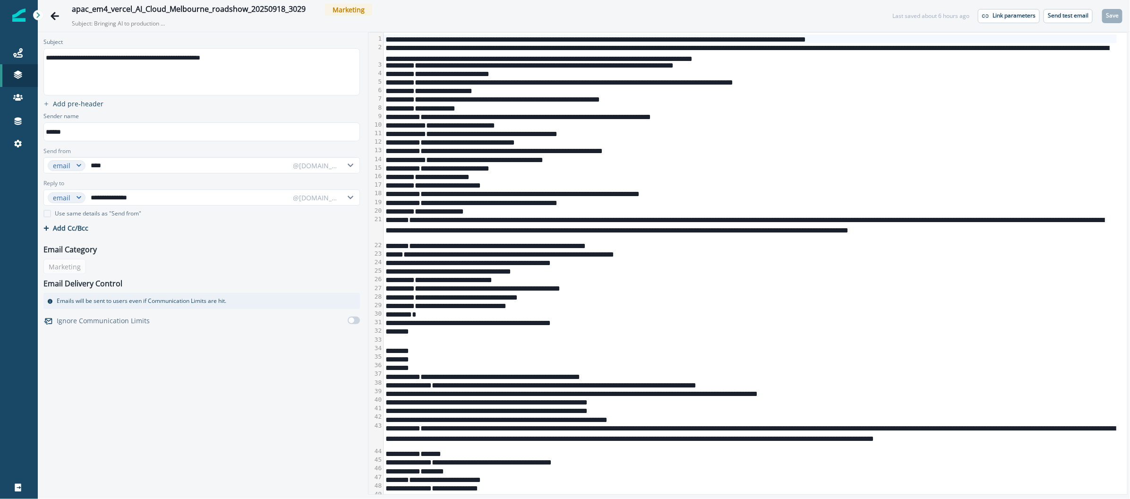
click at [574, 228] on div "**********" at bounding box center [750, 228] width 733 height 26
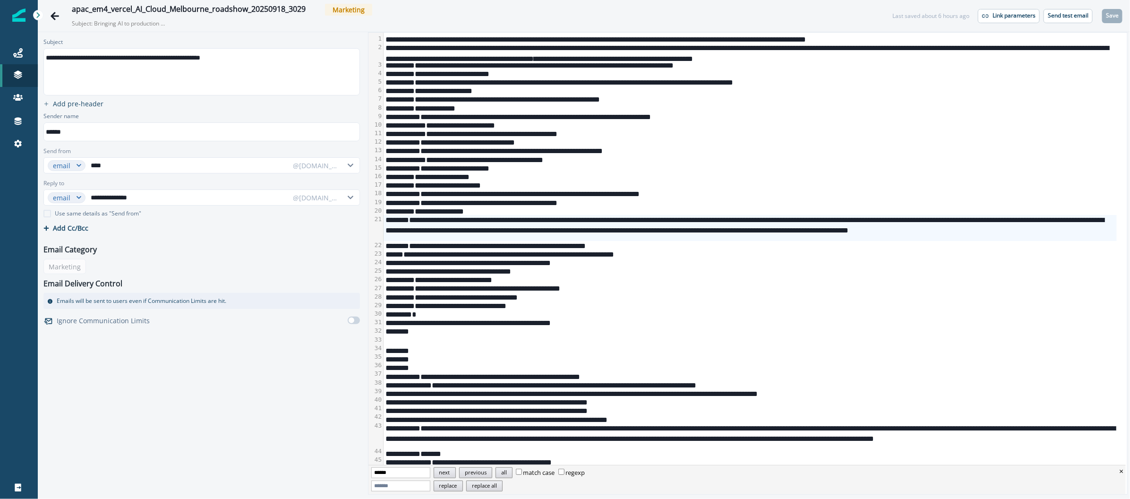
type input "******"
click at [450, 474] on button "next" at bounding box center [445, 472] width 22 height 11
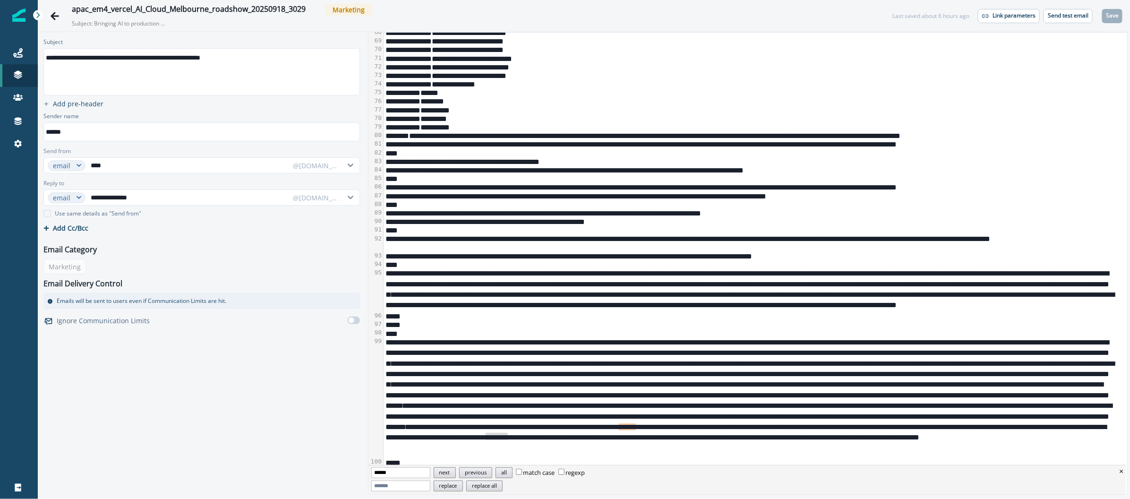
scroll to position [832, 0]
click at [508, 435] on div "**********" at bounding box center [750, 397] width 733 height 121
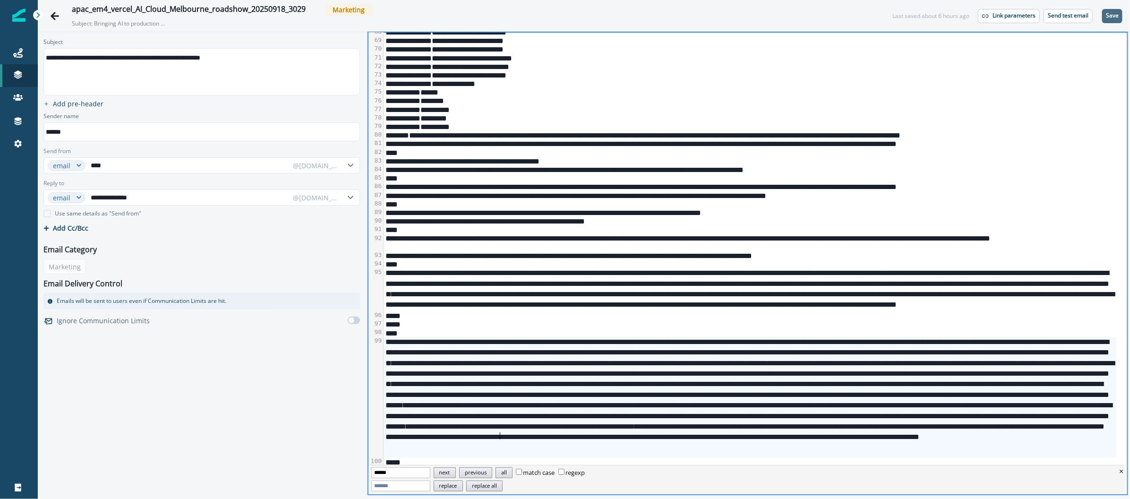
click at [1110, 16] on p "Save" at bounding box center [1112, 15] width 13 height 7
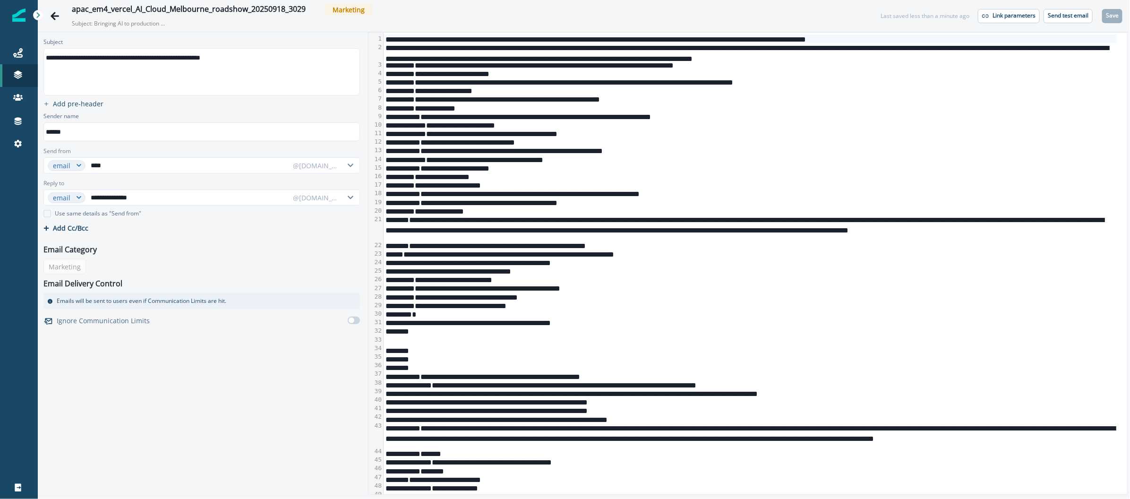
click at [1069, 20] on button "Send test email" at bounding box center [1068, 16] width 49 height 14
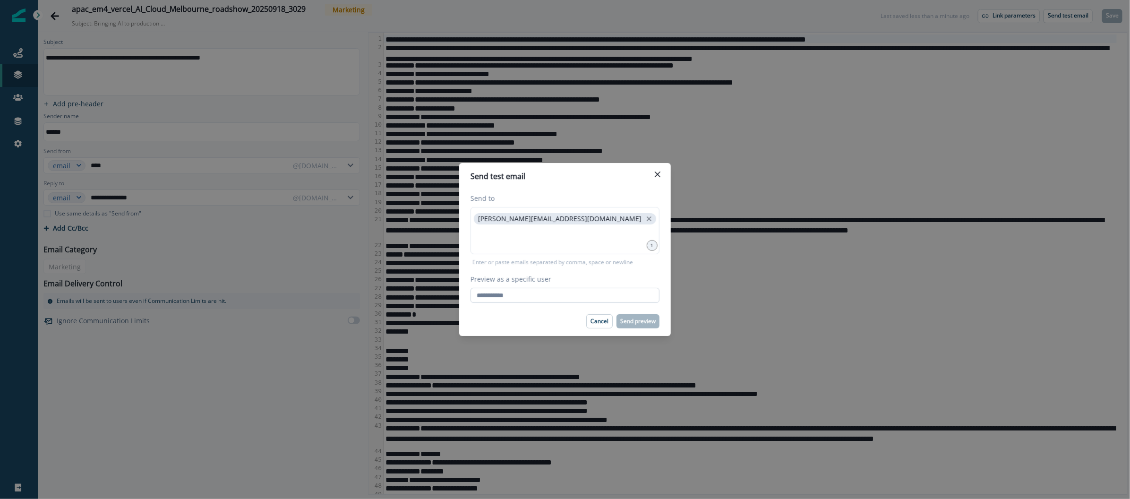
click at [496, 293] on input "Preview as a specific user" at bounding box center [565, 295] width 189 height 15
type input "**********"
click at [648, 269] on div "**********" at bounding box center [565, 248] width 189 height 110
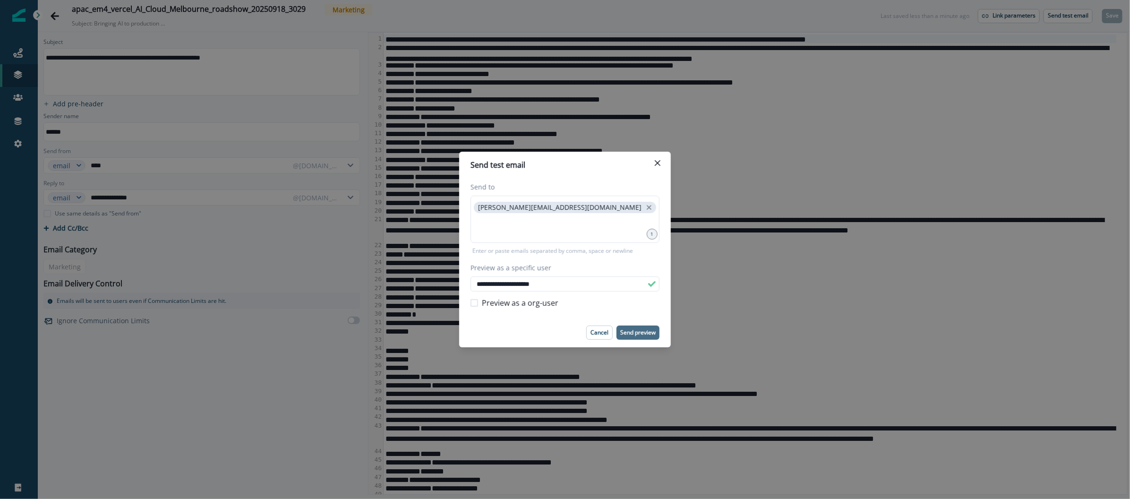
click at [646, 327] on button "Send preview" at bounding box center [638, 333] width 43 height 14
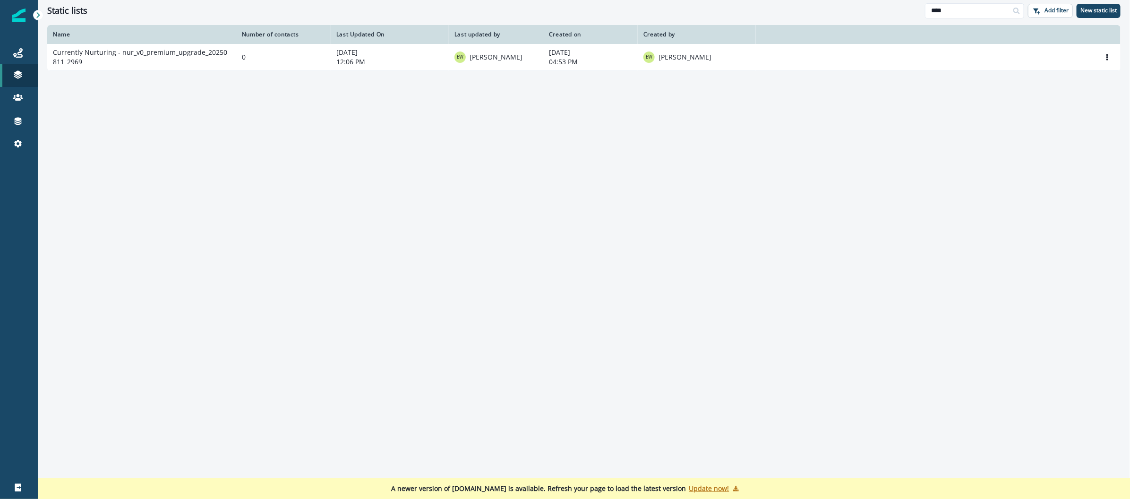
click at [15, 16] on img at bounding box center [18, 15] width 13 height 13
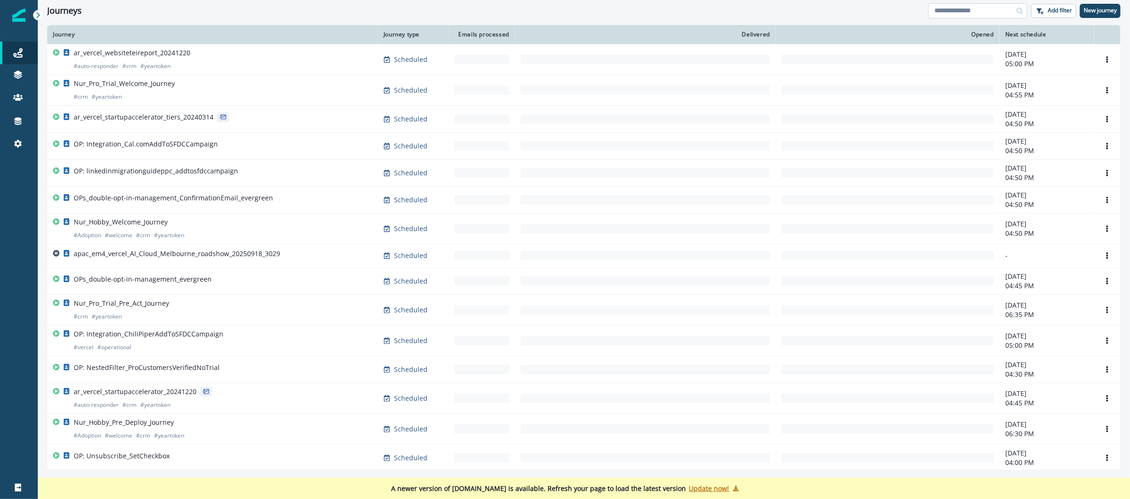
click at [945, 13] on input at bounding box center [978, 10] width 99 height 15
click at [698, 490] on p "Update now!" at bounding box center [710, 488] width 40 height 9
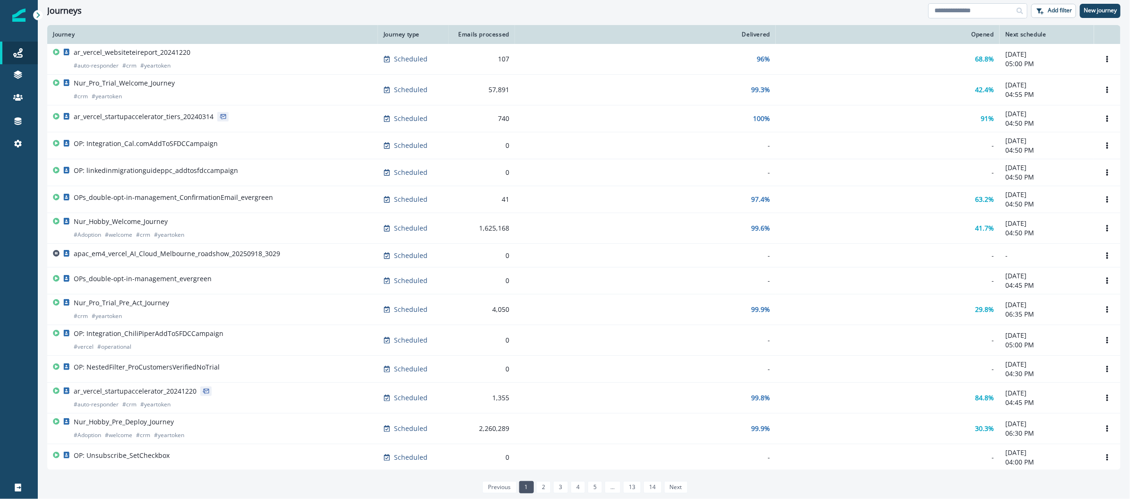
click at [958, 16] on input at bounding box center [978, 10] width 99 height 15
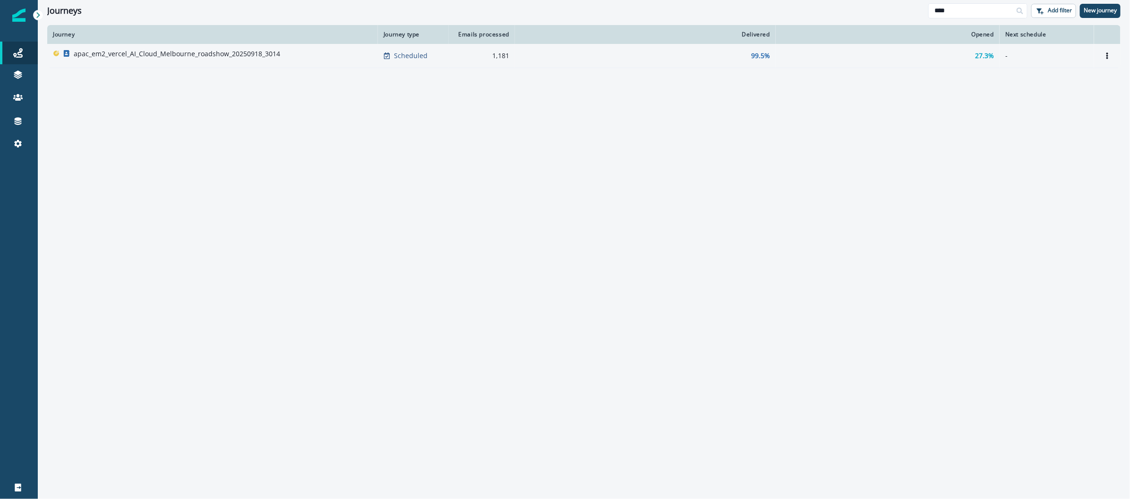
type input "****"
click at [181, 57] on p "apac_em2_vercel_AI_Cloud_Melbourne_roadshow_20250918_3014" at bounding box center [177, 53] width 207 height 9
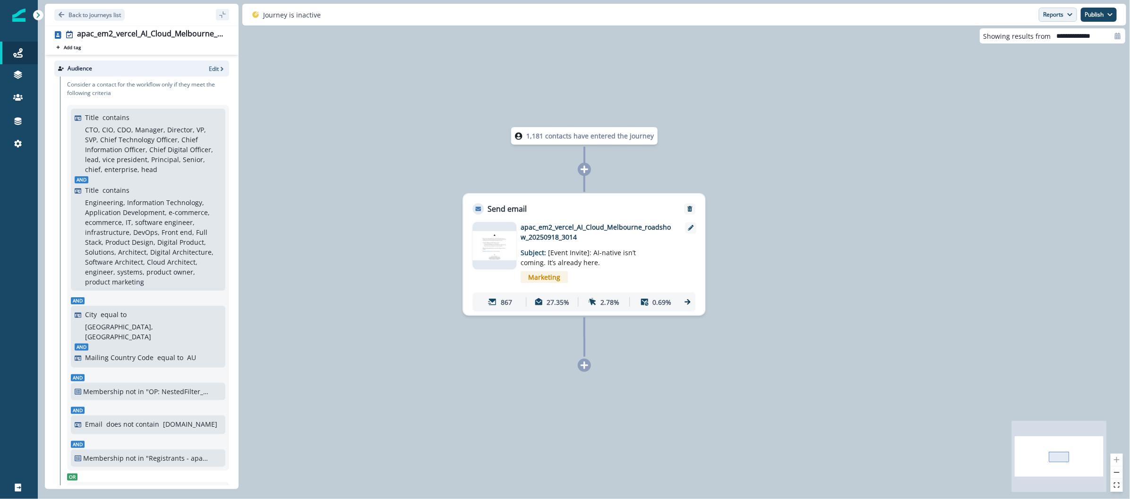
click at [1055, 17] on button "Reports" at bounding box center [1058, 15] width 38 height 14
click at [1015, 38] on p "Email Report" at bounding box center [1007, 38] width 46 height 11
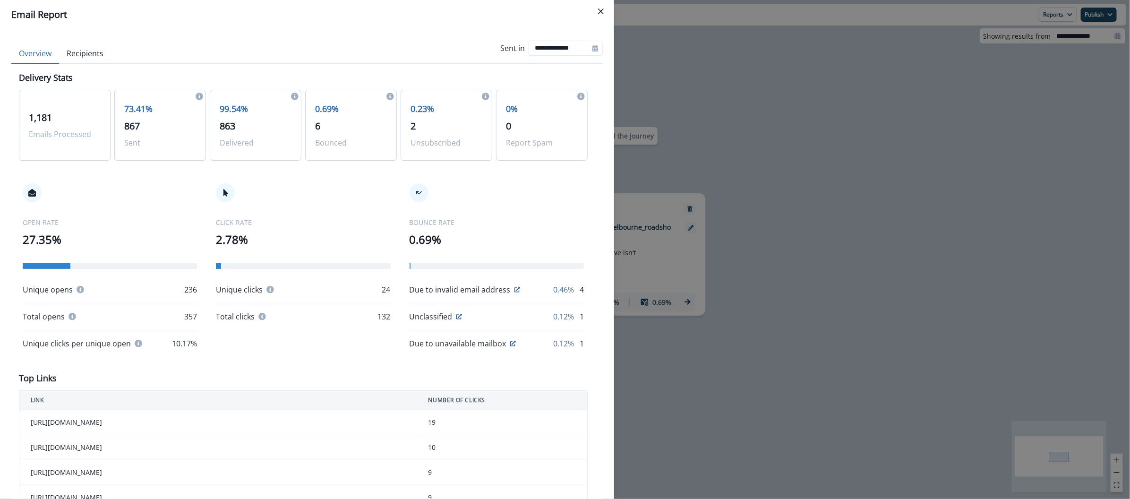
click at [699, 39] on div "**********" at bounding box center [565, 249] width 1130 height 499
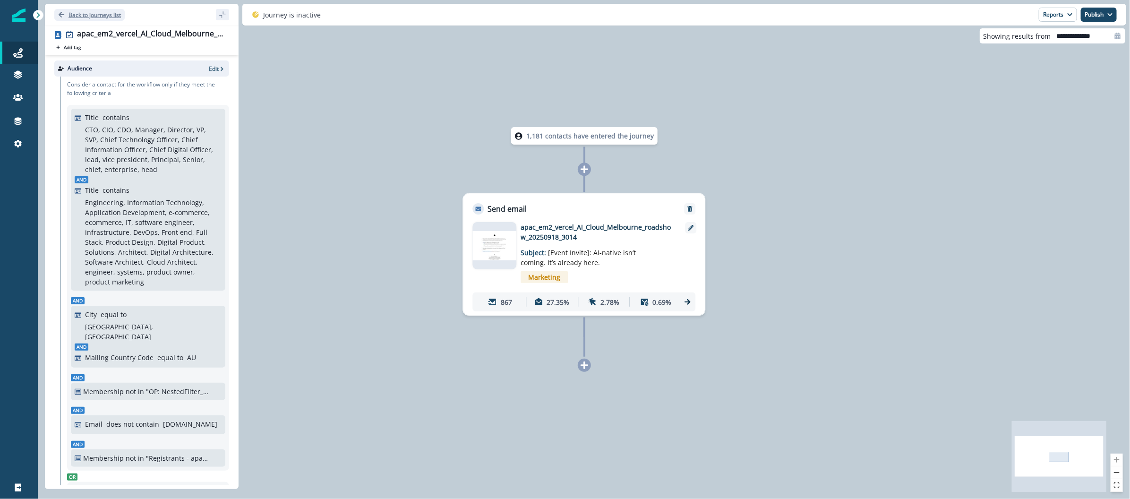
click at [83, 12] on p "Back to journeys list" at bounding box center [95, 15] width 52 height 8
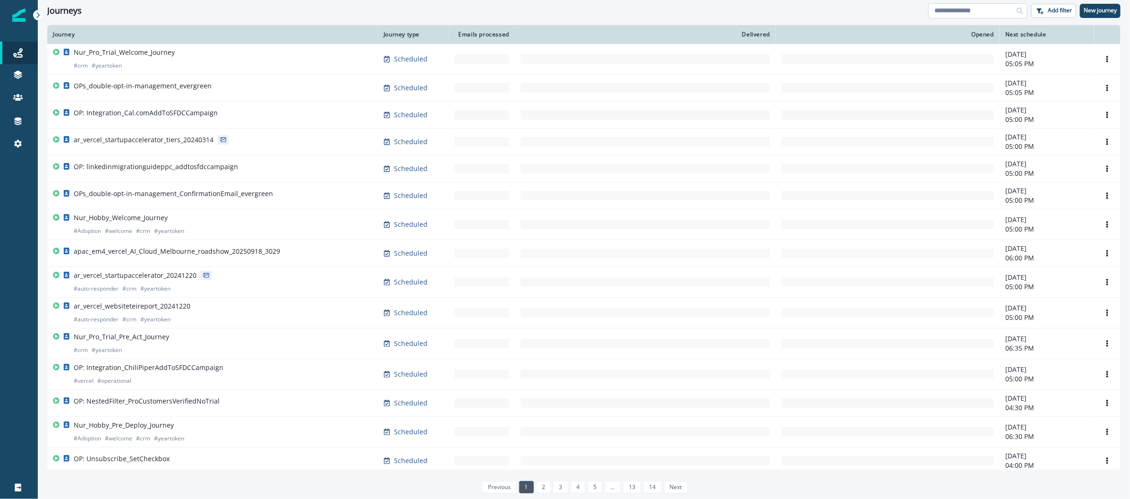
click at [956, 12] on input at bounding box center [978, 10] width 99 height 15
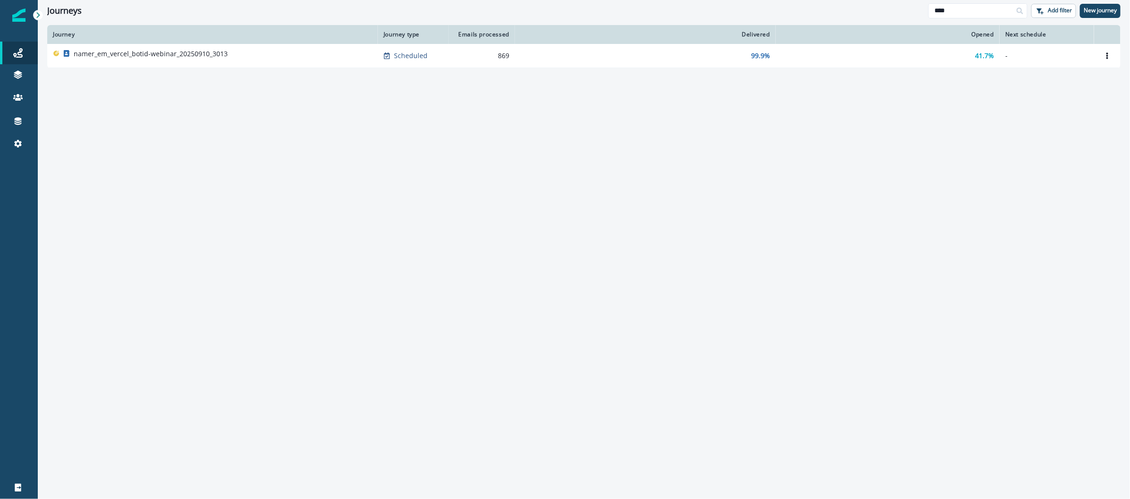
type input "****"
click at [200, 58] on p "namer_em_vercel_botid-webinar_20250910_3013" at bounding box center [151, 53] width 154 height 9
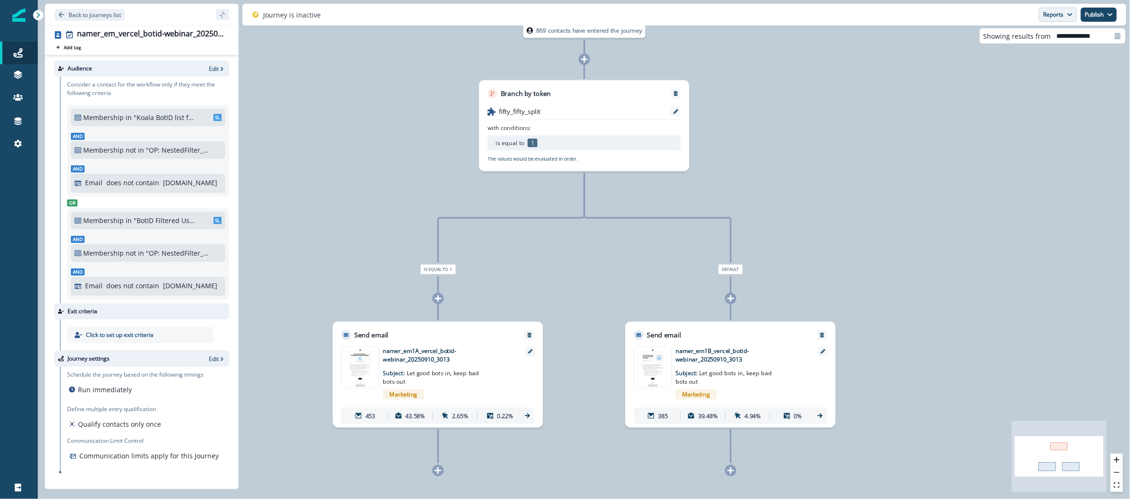
click at [1064, 9] on button "Reports" at bounding box center [1058, 15] width 38 height 14
click at [1016, 35] on p "Email Report" at bounding box center [1007, 38] width 46 height 11
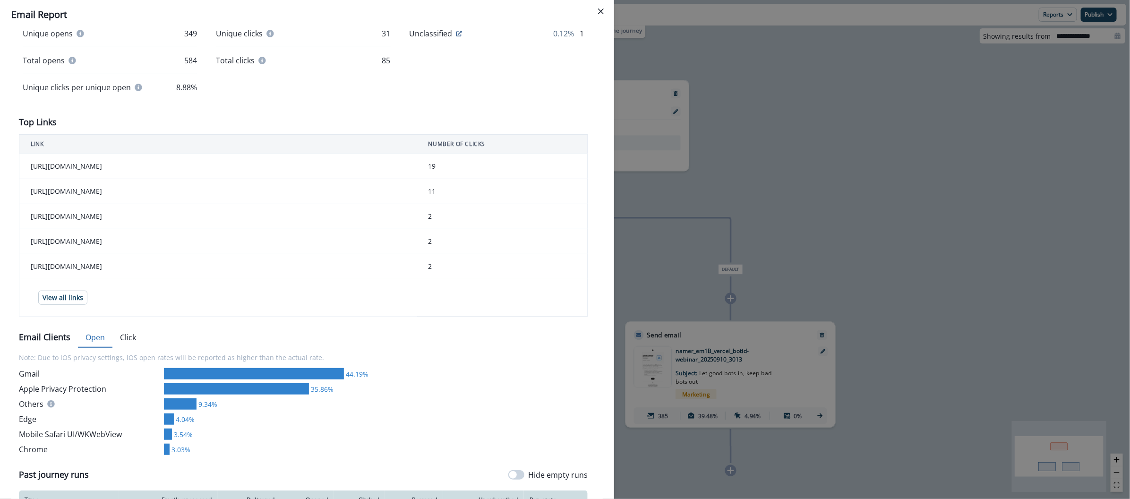
scroll to position [401, 0]
